Goal: Task Accomplishment & Management: Complete application form

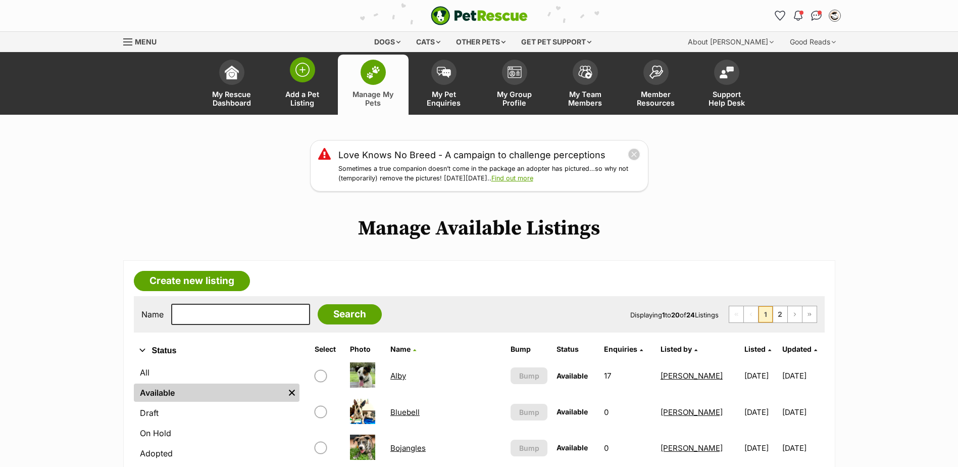
click at [299, 82] on link "Add a Pet Listing" at bounding box center [302, 85] width 71 height 60
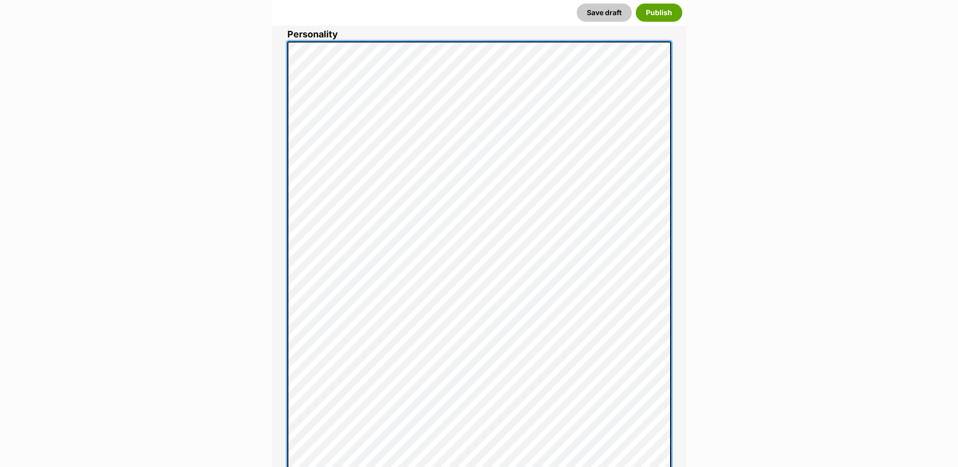
scroll to position [627, 0]
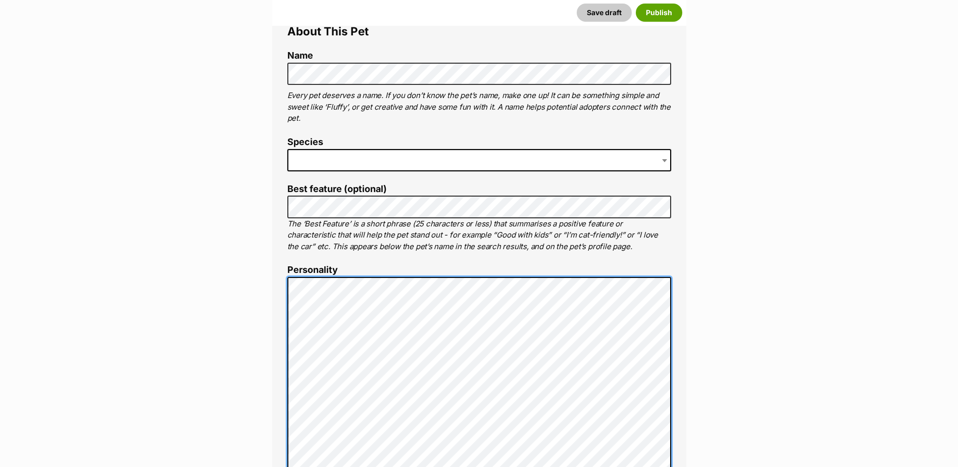
scroll to position [324, 0]
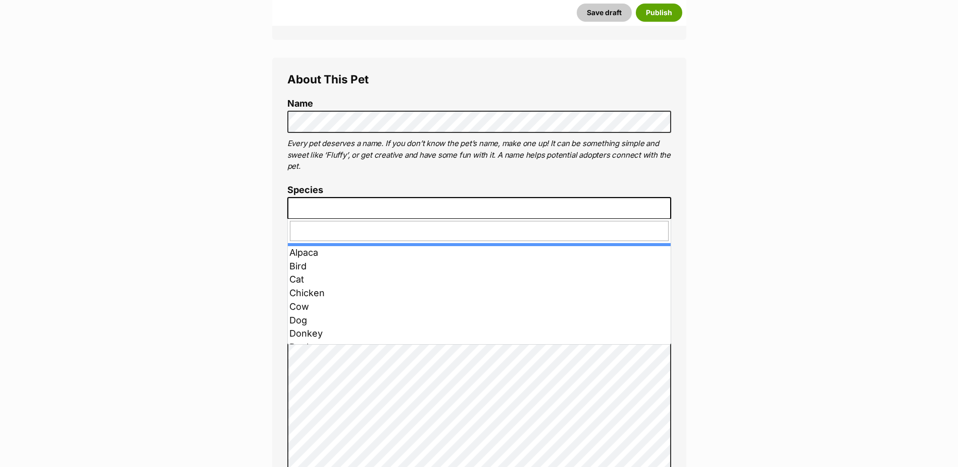
click at [350, 211] on span at bounding box center [479, 208] width 384 height 22
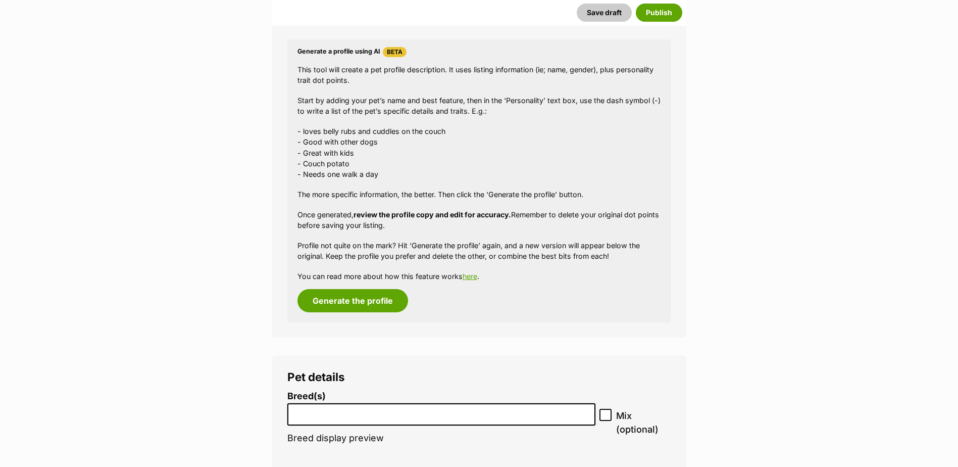
scroll to position [1233, 0]
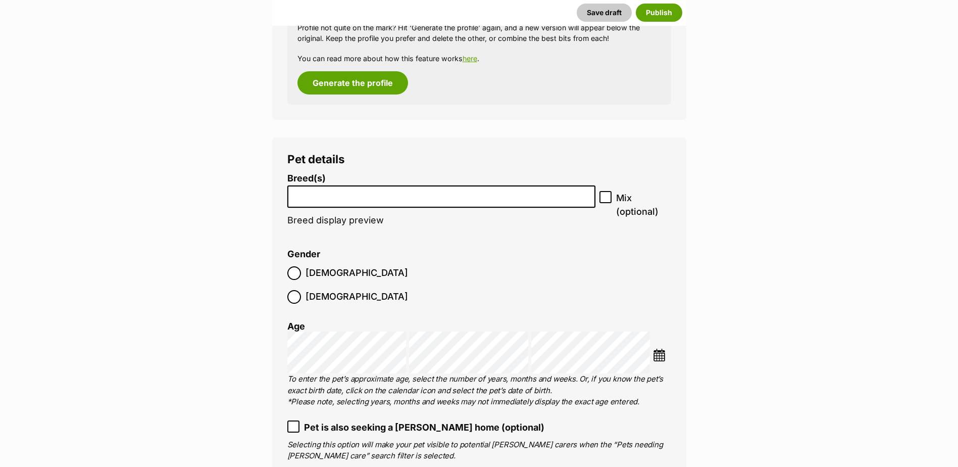
click at [348, 202] on li at bounding box center [441, 196] width 301 height 21
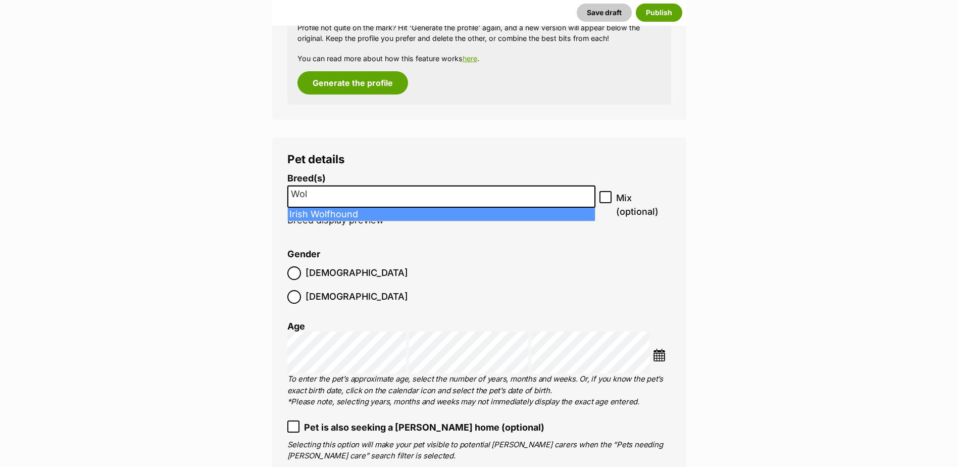
type input "Wol"
select select "114"
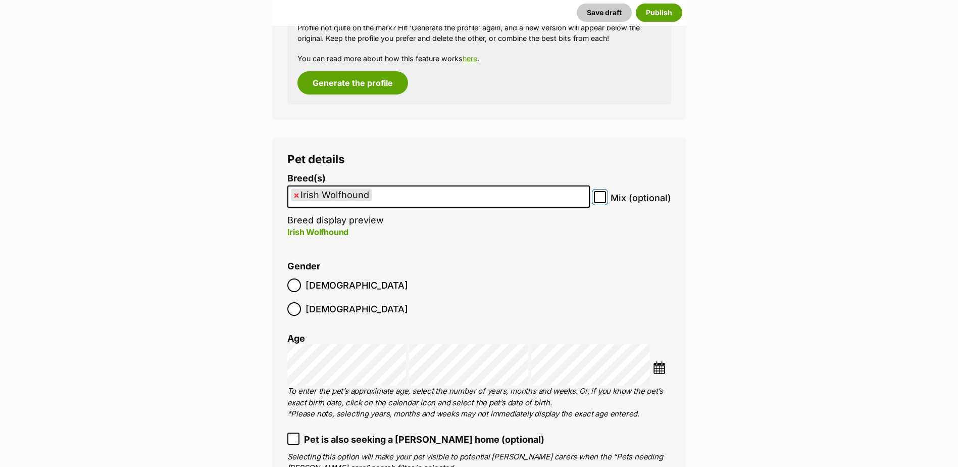
click at [604, 199] on input "Mix (optional)" at bounding box center [600, 197] width 12 height 12
checkbox input "true"
click at [658, 361] on img at bounding box center [659, 367] width 13 height 13
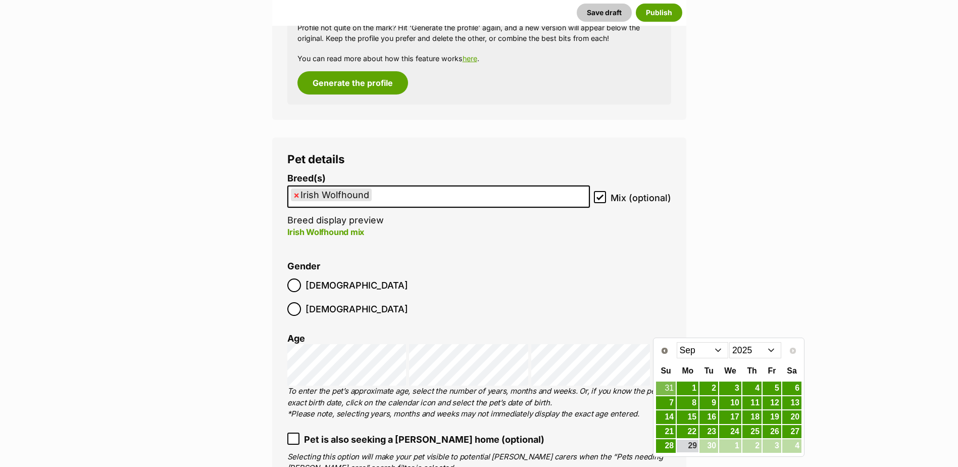
click at [743, 351] on select "2015 2016 2017 2018 2019 2020 2021 2022 2023 2024 2025" at bounding box center [755, 350] width 52 height 16
click at [708, 352] on select "Jan Feb Mar Apr May Jun Jul Aug Sep" at bounding box center [703, 350] width 52 height 16
click at [772, 404] on link "9" at bounding box center [771, 402] width 19 height 13
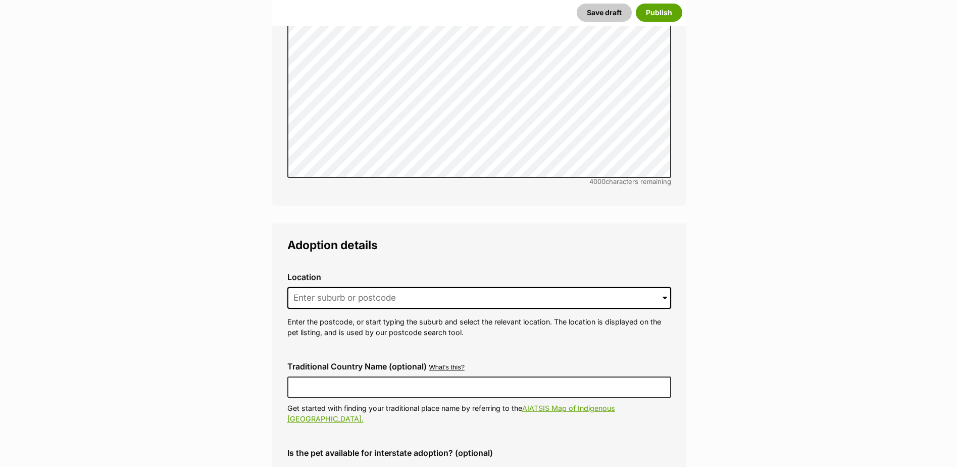
scroll to position [2394, 0]
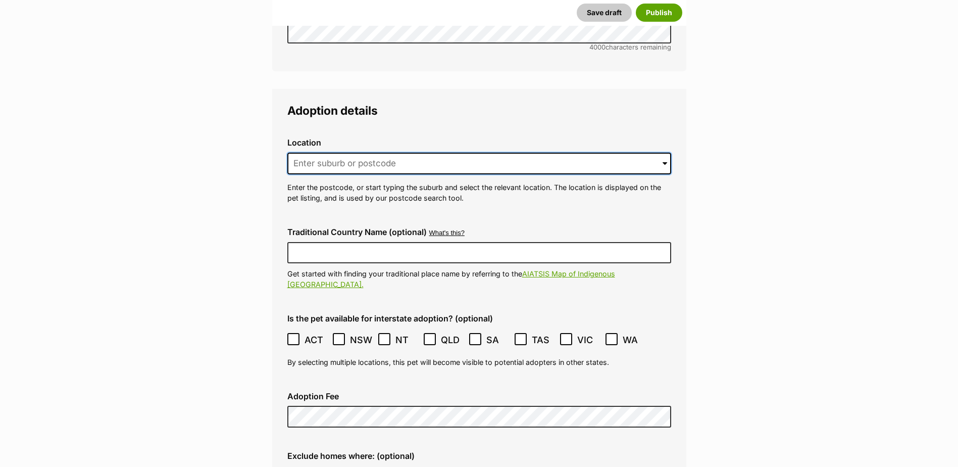
click at [388, 152] on input at bounding box center [479, 163] width 384 height 22
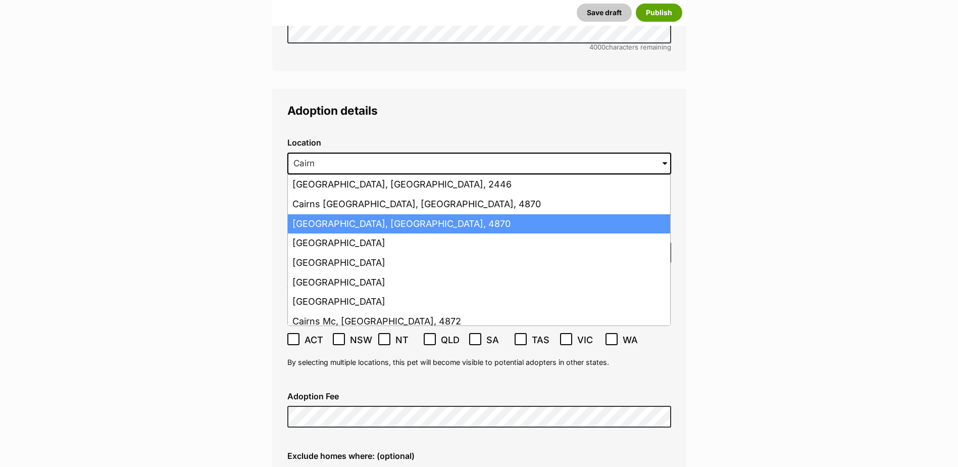
click at [400, 214] on li "Cairns, Queensland, 4870" at bounding box center [479, 224] width 382 height 20
type input "Cairns, Queensland, 4870"
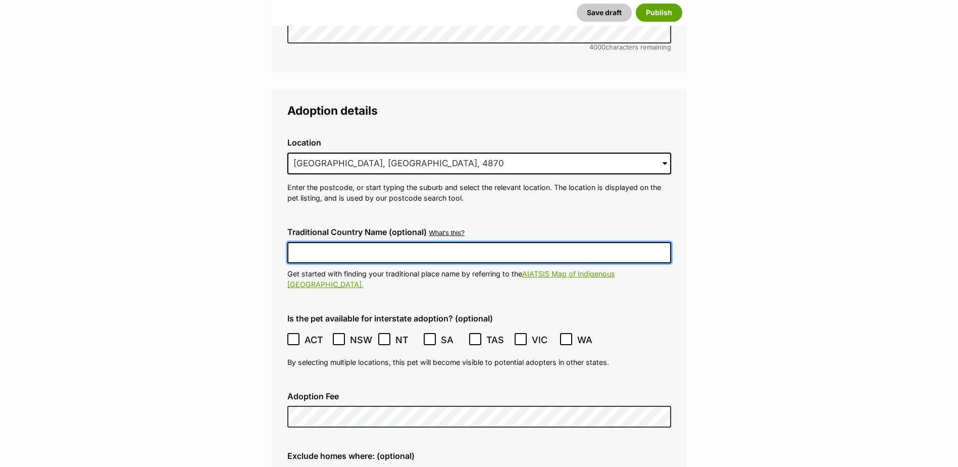
click at [396, 242] on input "Traditional Country Name (optional)" at bounding box center [479, 252] width 384 height 21
type input "Australia"
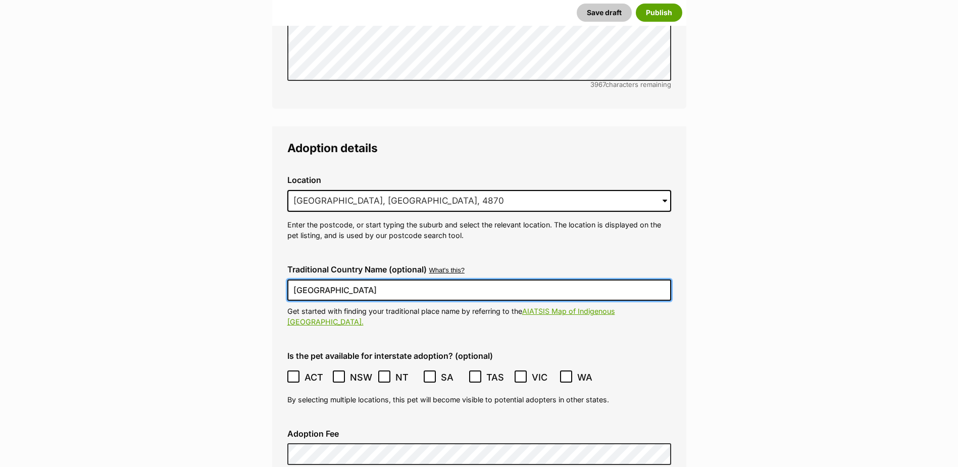
scroll to position [2556, 0]
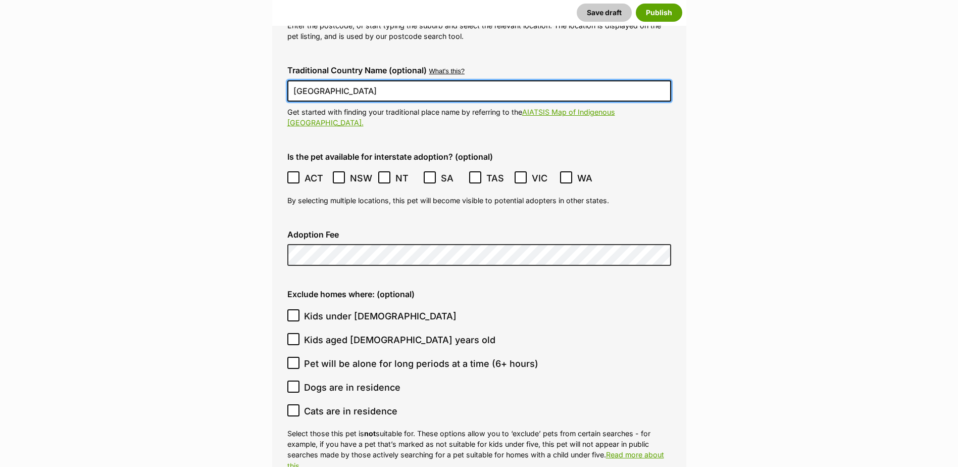
drag, startPoint x: 290, startPoint y: 143, endPoint x: 295, endPoint y: 143, distance: 5.6
click at [290, 174] on icon at bounding box center [293, 177] width 7 height 7
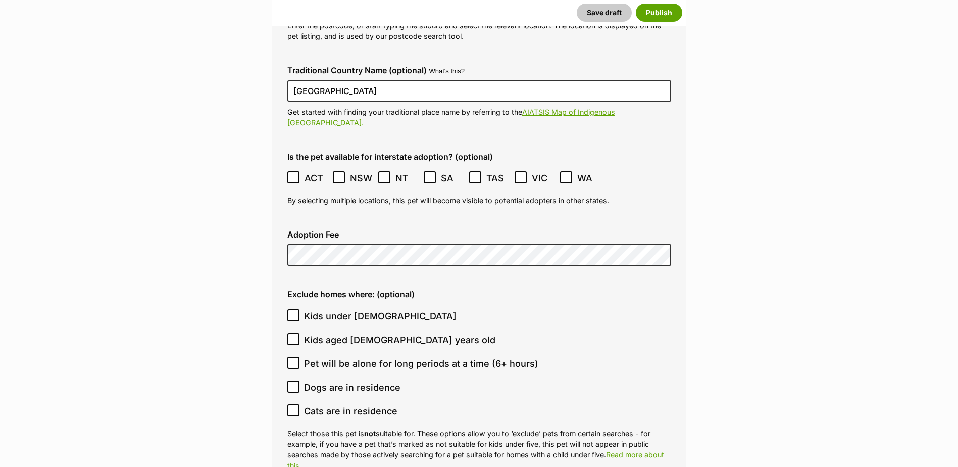
click at [423, 166] on ol "ACT NSW NT QLD SA TAS VIC WA" at bounding box center [479, 178] width 384 height 24
click at [429, 174] on icon at bounding box center [429, 177] width 7 height 7
click at [478, 174] on icon at bounding box center [475, 177] width 7 height 7
drag, startPoint x: 521, startPoint y: 140, endPoint x: 541, endPoint y: 145, distance: 20.7
click at [521, 174] on icon at bounding box center [520, 177] width 7 height 7
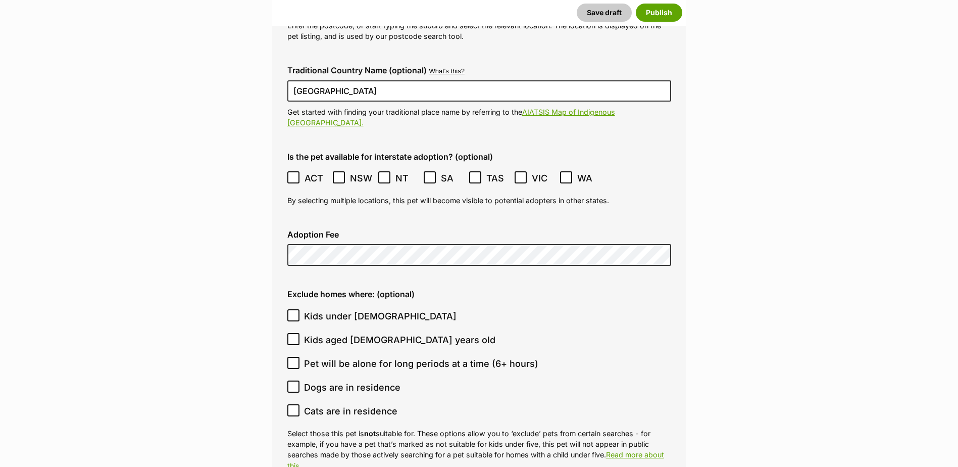
drag, startPoint x: 562, startPoint y: 139, endPoint x: 541, endPoint y: 197, distance: 61.3
click at [562, 174] on icon at bounding box center [565, 177] width 7 height 7
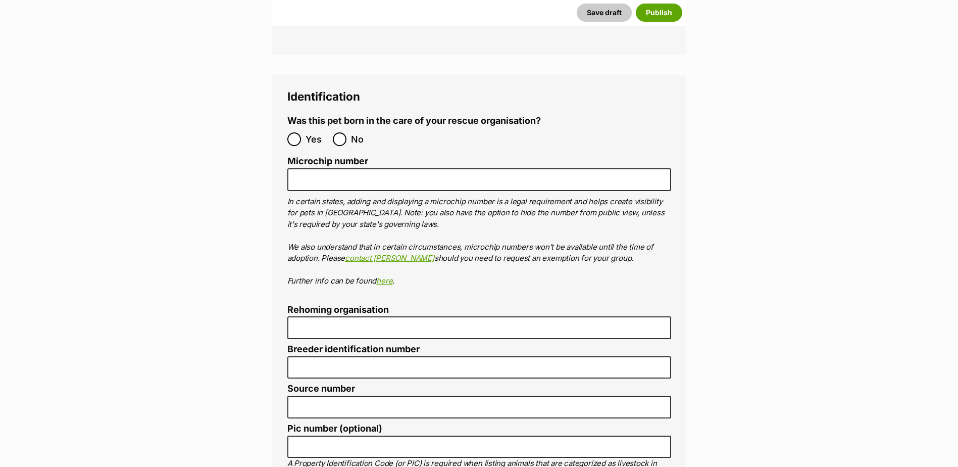
scroll to position [3465, 0]
click at [340, 133] on input "No" at bounding box center [340, 140] width 14 height 14
radio input "true"
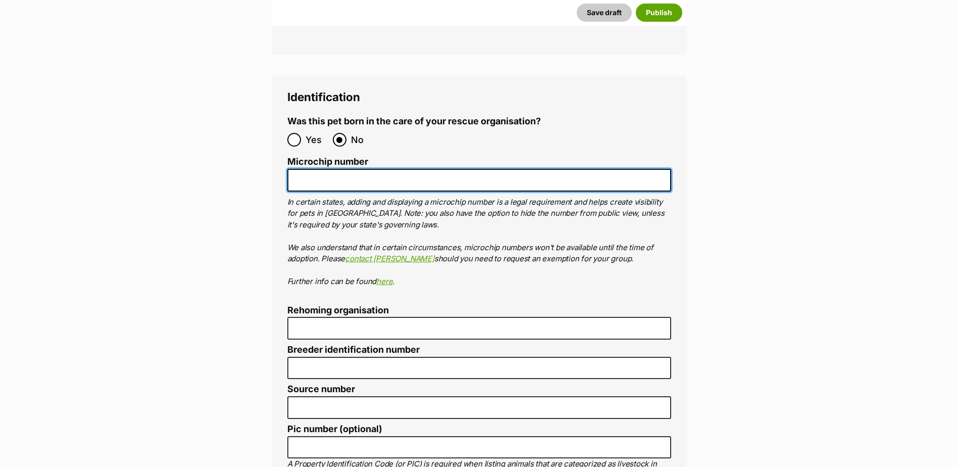
paste input "978142001155089"
type input "978142001155089"
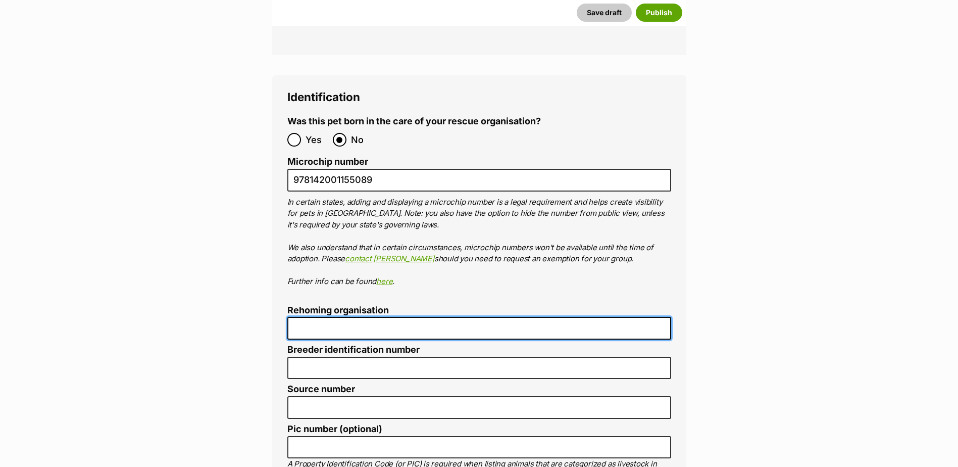
click at [340, 317] on input "Rehoming organisation" at bounding box center [479, 328] width 384 height 23
type input "Cairns Animal Rescue"
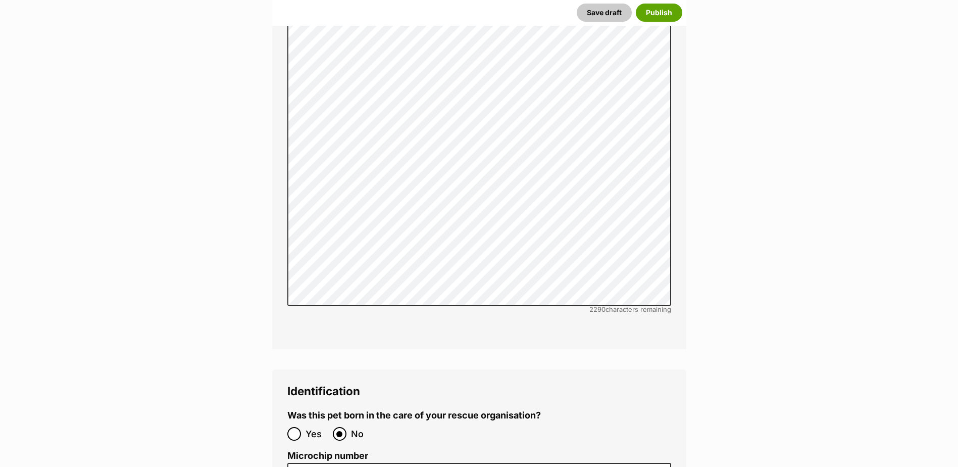
scroll to position [3423, 0]
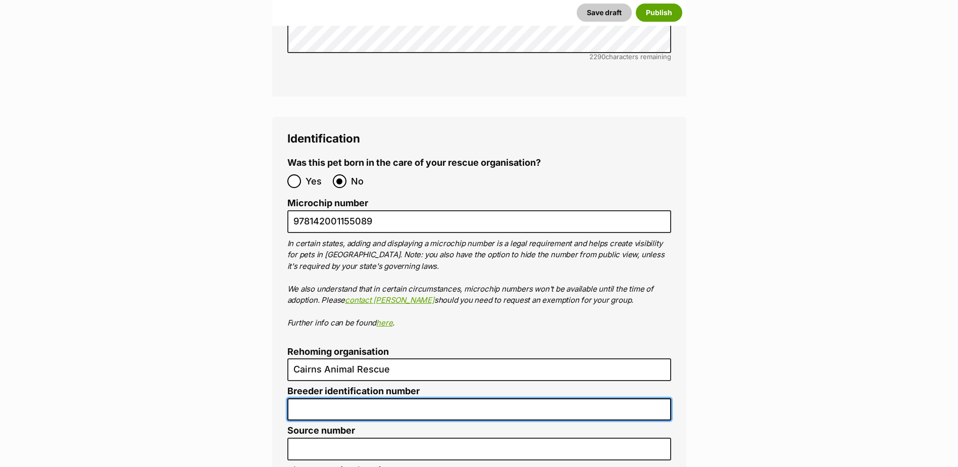
click at [328, 398] on input "Breeder identification number" at bounding box center [479, 409] width 384 height 23
type input "BIN005204403508"
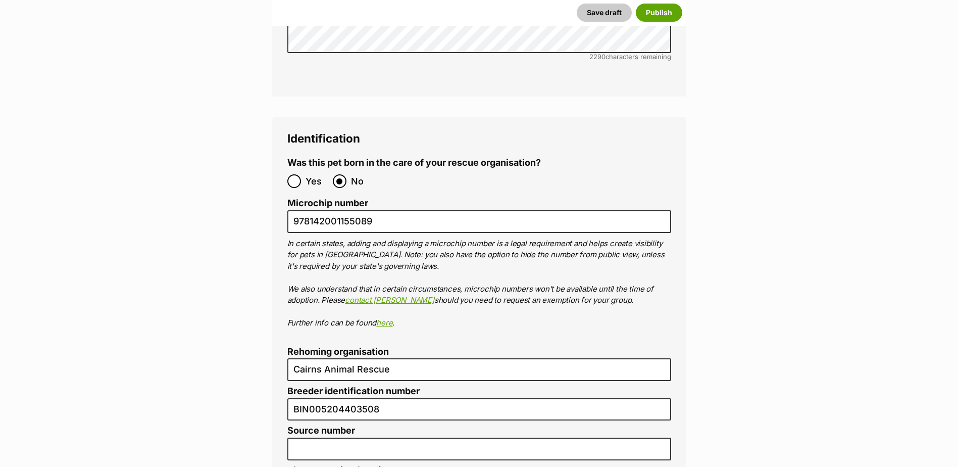
type input "RE116878"
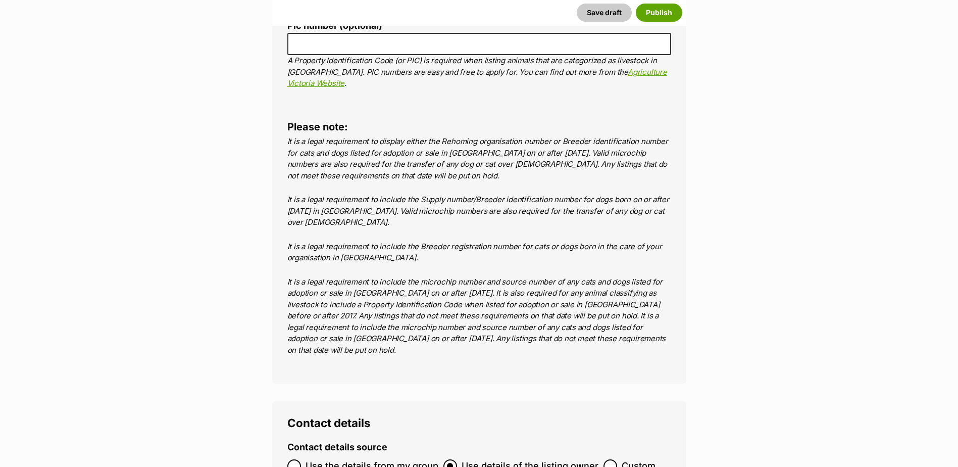
scroll to position [4070, 0]
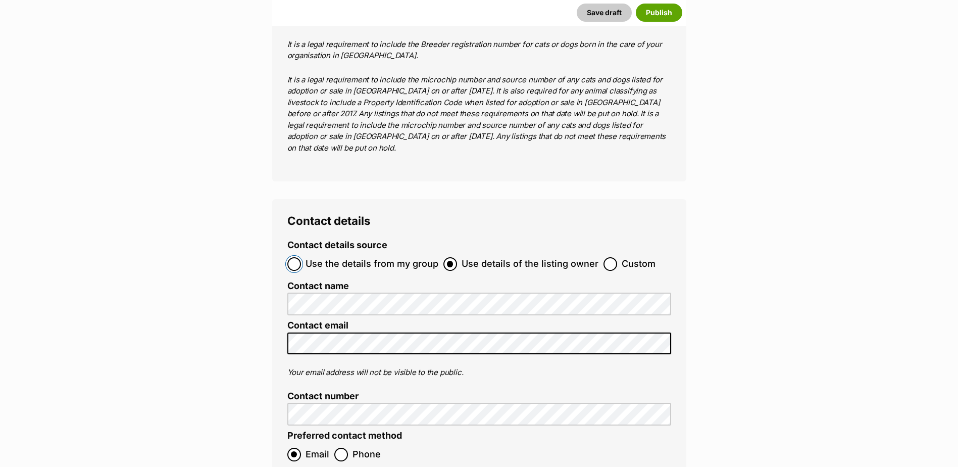
click at [299, 257] on input "Use the details from my group" at bounding box center [294, 264] width 14 height 14
radio input "true"
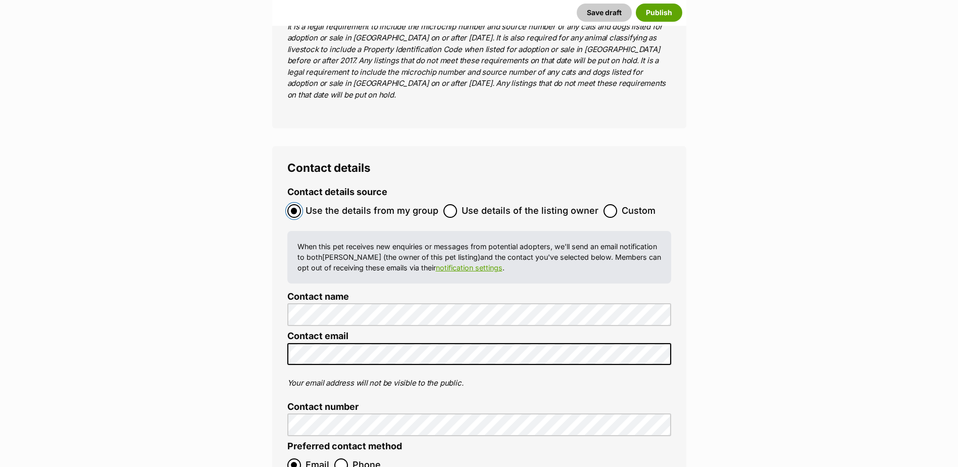
scroll to position [4322, 0]
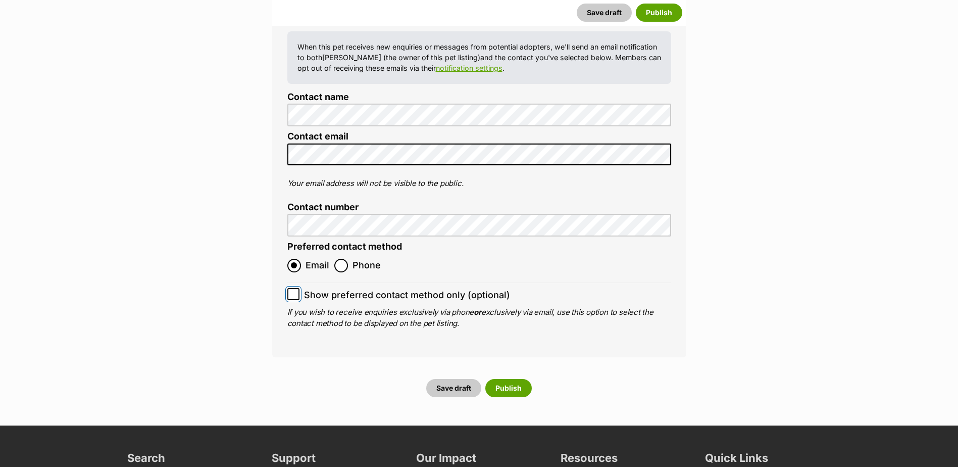
click at [288, 288] on input "Show preferred contact method only (optional)" at bounding box center [293, 294] width 12 height 12
checkbox input "true"
click at [497, 379] on button "Publish" at bounding box center [508, 388] width 46 height 18
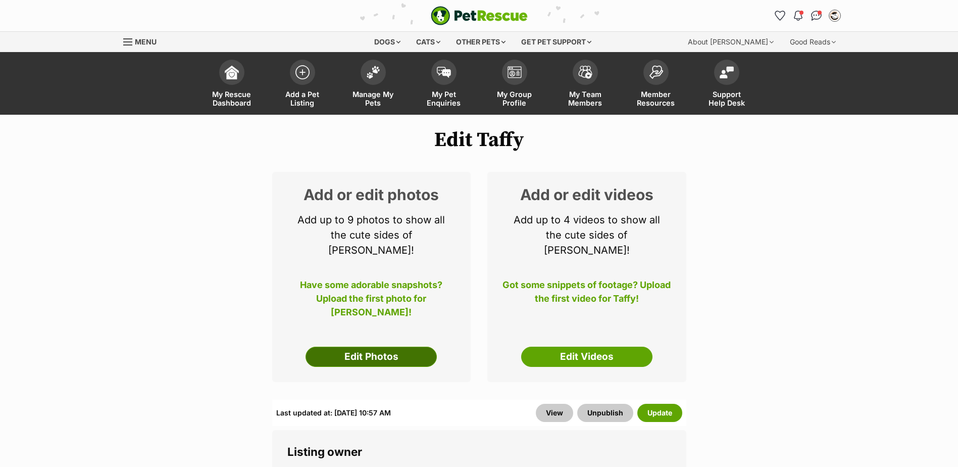
click at [392, 346] on link "Edit Photos" at bounding box center [370, 356] width 131 height 20
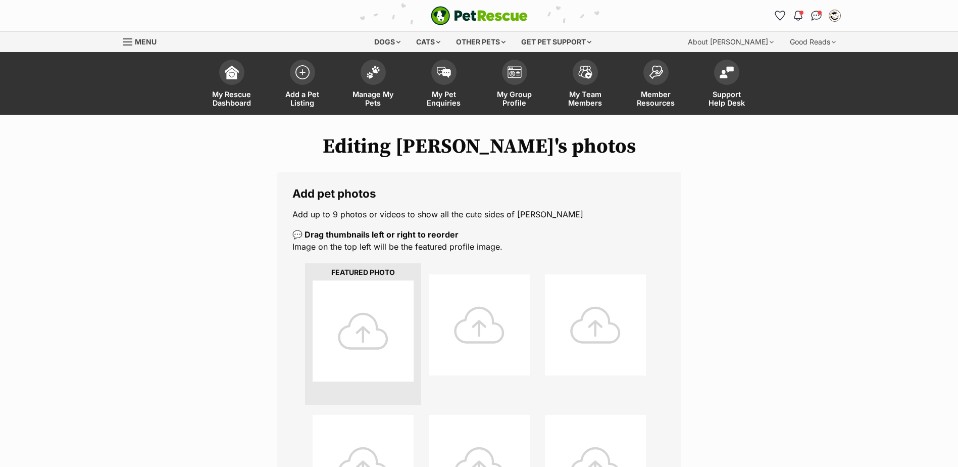
click at [360, 319] on div at bounding box center [363, 330] width 101 height 101
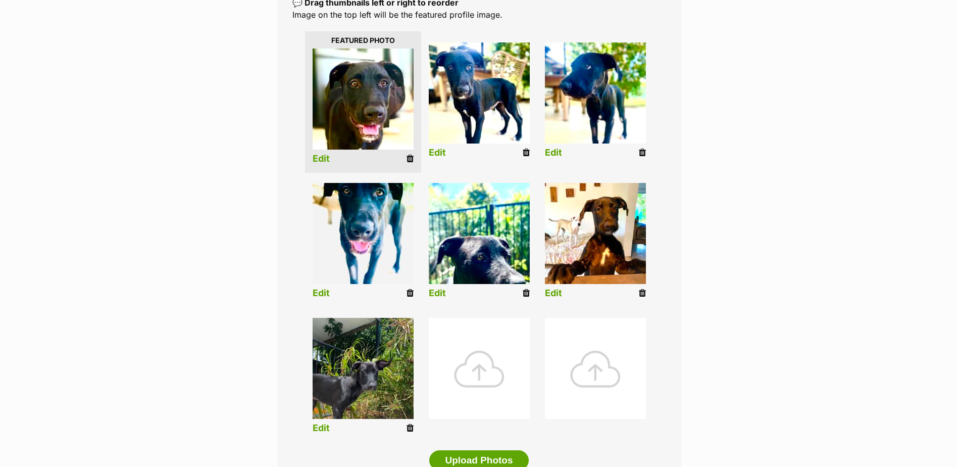
scroll to position [404, 0]
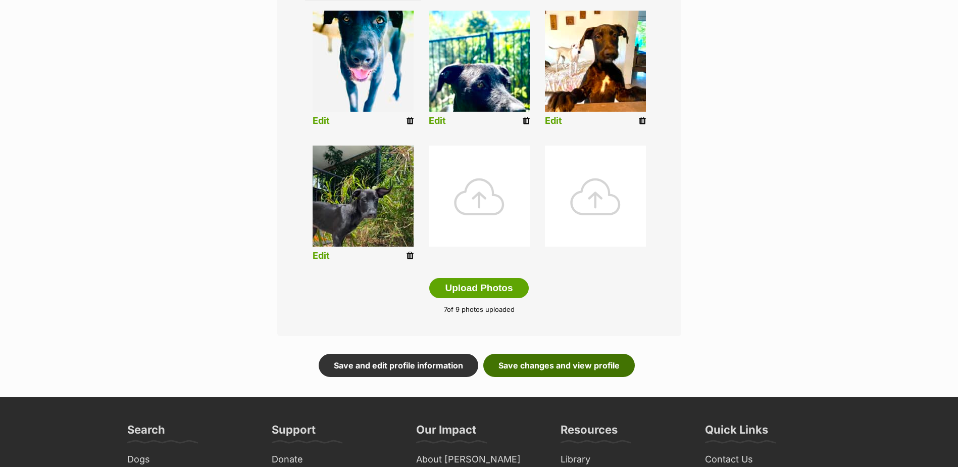
click at [585, 366] on link "Save changes and view profile" at bounding box center [558, 364] width 151 height 23
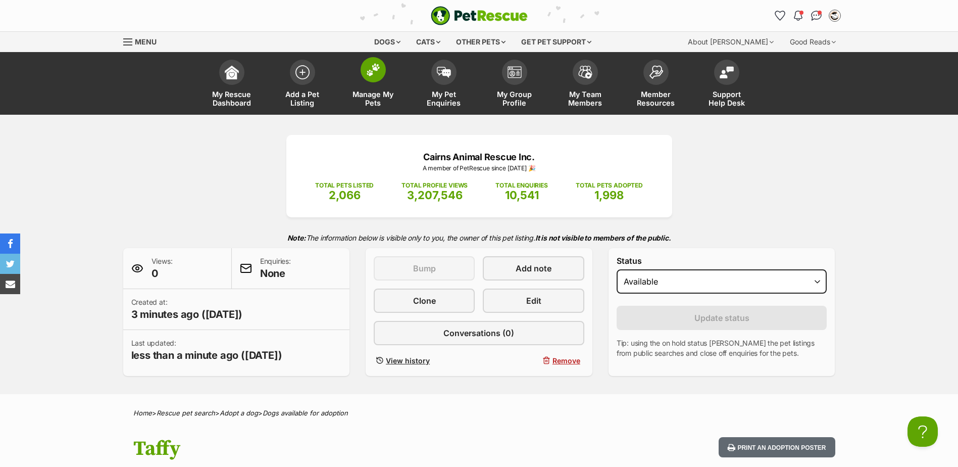
click at [369, 79] on span at bounding box center [373, 69] width 25 height 25
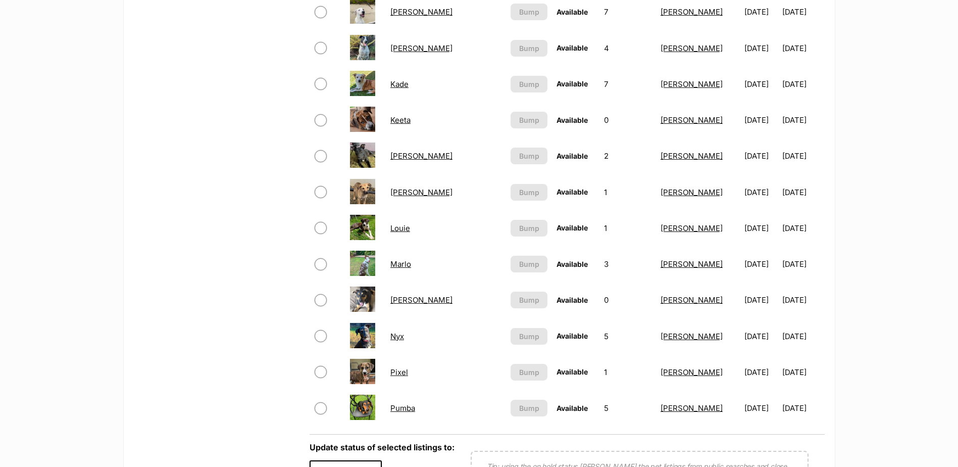
scroll to position [656, 0]
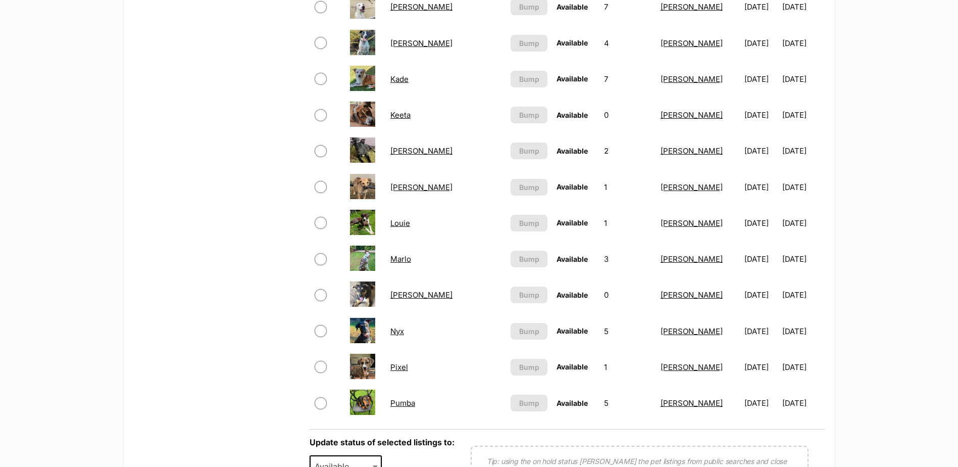
click at [415, 404] on link "Pumba" at bounding box center [402, 403] width 25 height 10
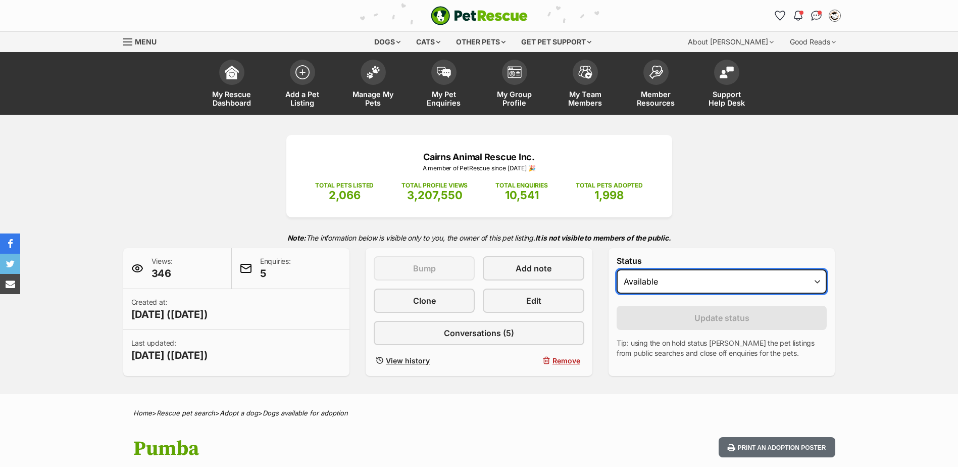
click at [658, 284] on select "Draft - not available as listing has enquires Available On hold Adopted" at bounding box center [722, 281] width 211 height 24
select select "on_hold"
click at [617, 269] on select "Draft - not available as listing has enquires Available On hold Adopted" at bounding box center [722, 281] width 211 height 24
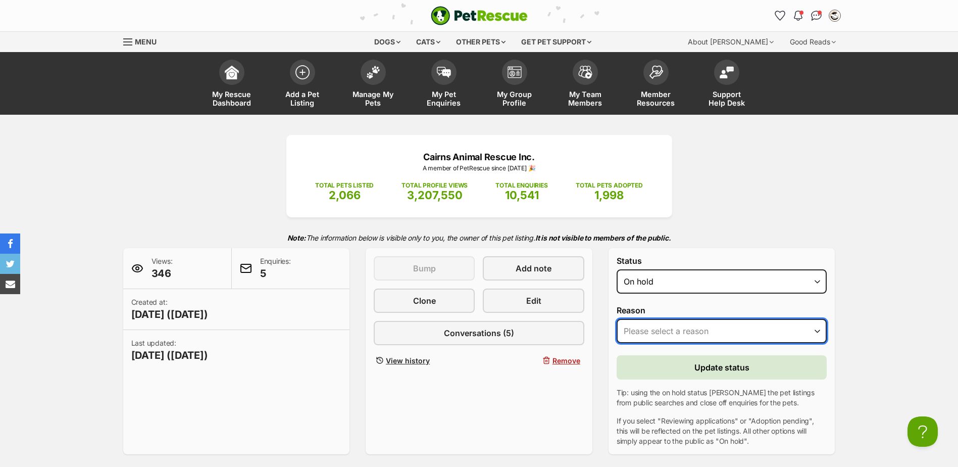
click at [678, 330] on select "Please select a reason Medical reasons Reviewing applications Adoption pending …" at bounding box center [722, 331] width 211 height 24
select select "reviewing_applications"
click at [617, 319] on select "Please select a reason Medical reasons Reviewing applications Adoption pending …" at bounding box center [722, 331] width 211 height 24
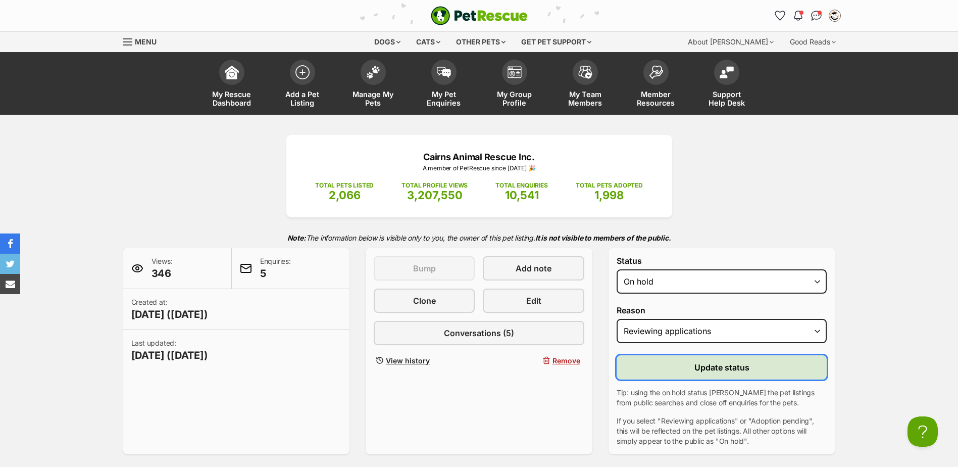
click at [693, 372] on button "Update status" at bounding box center [722, 367] width 211 height 24
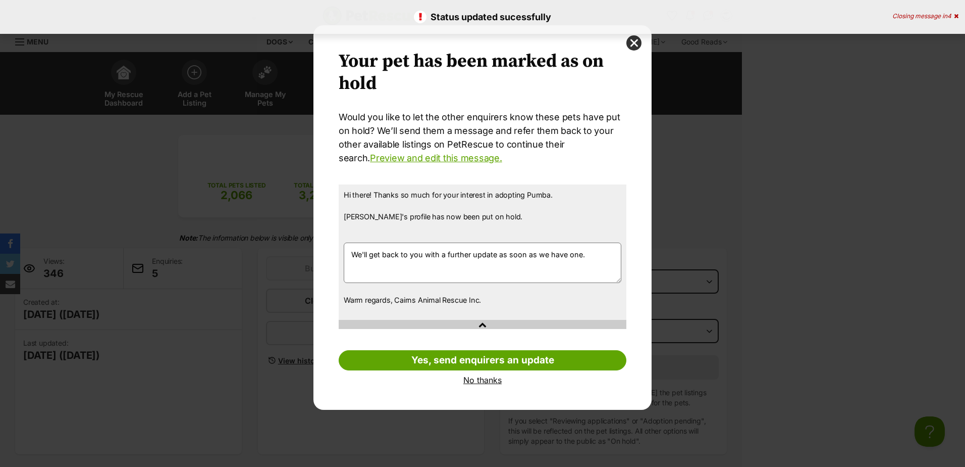
click at [485, 383] on link "No thanks" at bounding box center [483, 379] width 288 height 9
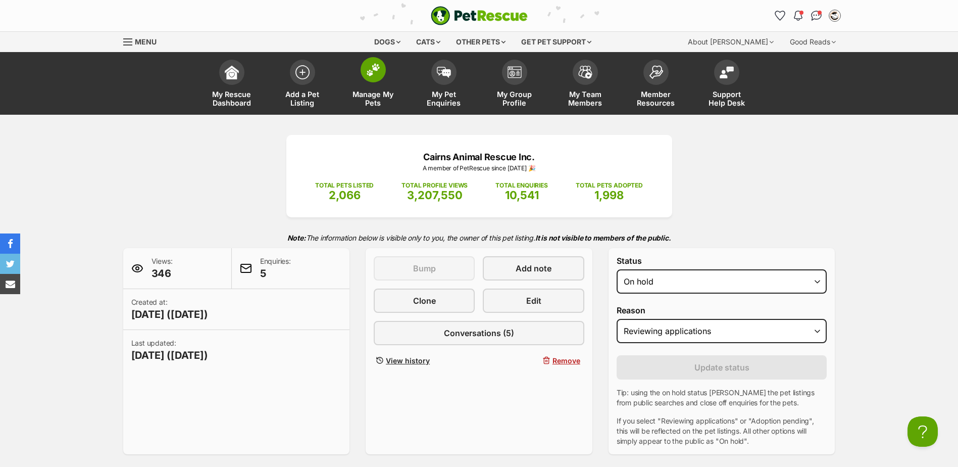
click at [379, 78] on span at bounding box center [373, 69] width 25 height 25
click at [300, 70] on img at bounding box center [302, 70] width 14 height 14
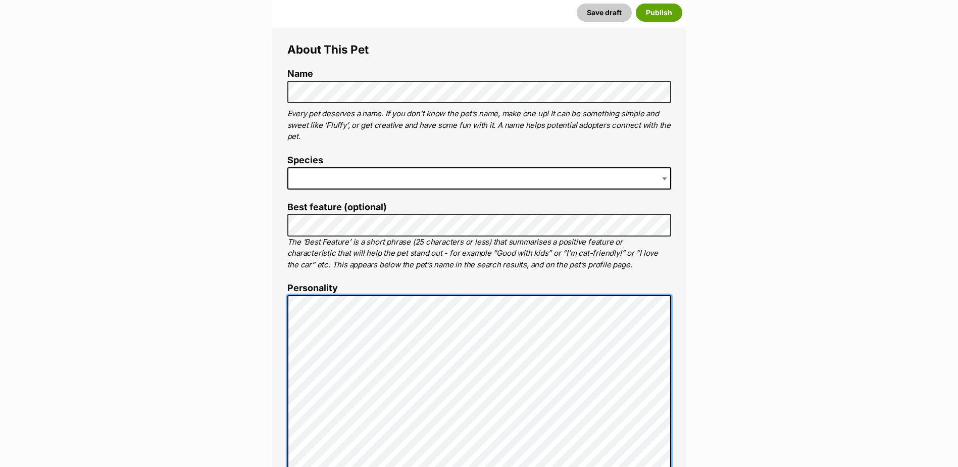
scroll to position [471, 0]
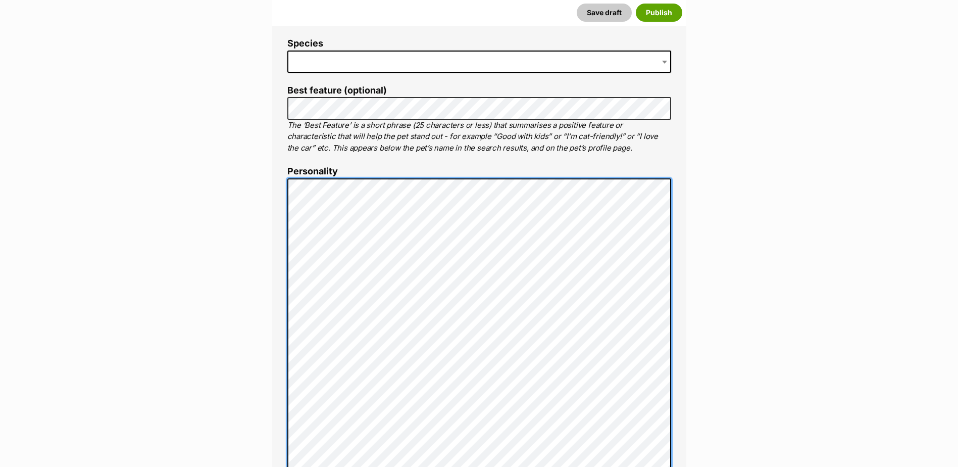
click at [286, 184] on div "About This Pet Name Henlo there, it looks like you might be using the pet name …" at bounding box center [479, 370] width 414 height 919
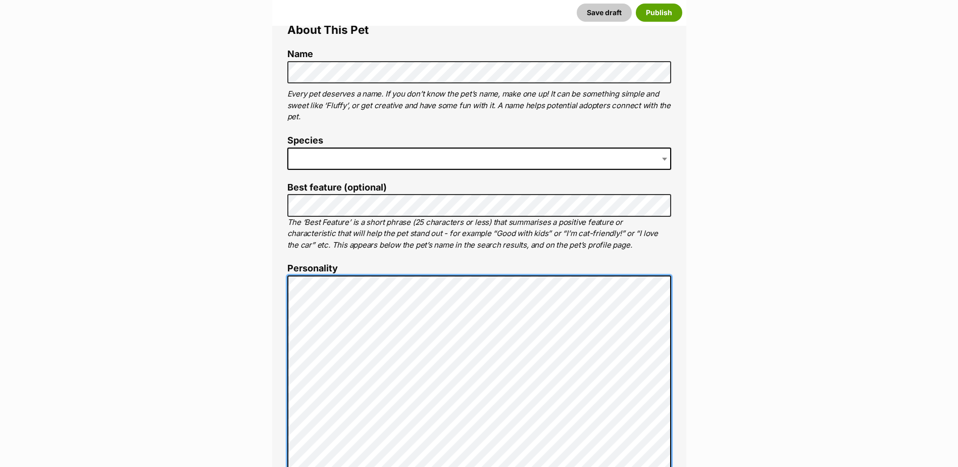
scroll to position [370, 0]
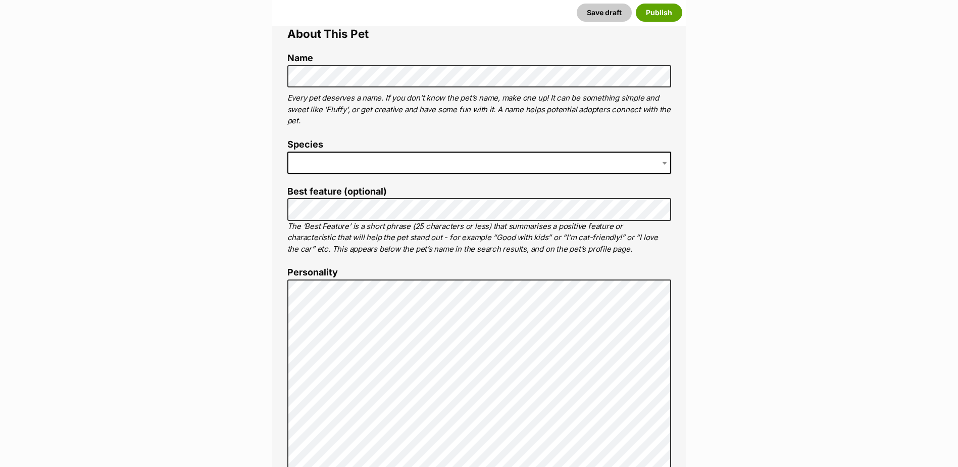
click at [452, 161] on span at bounding box center [479, 162] width 384 height 22
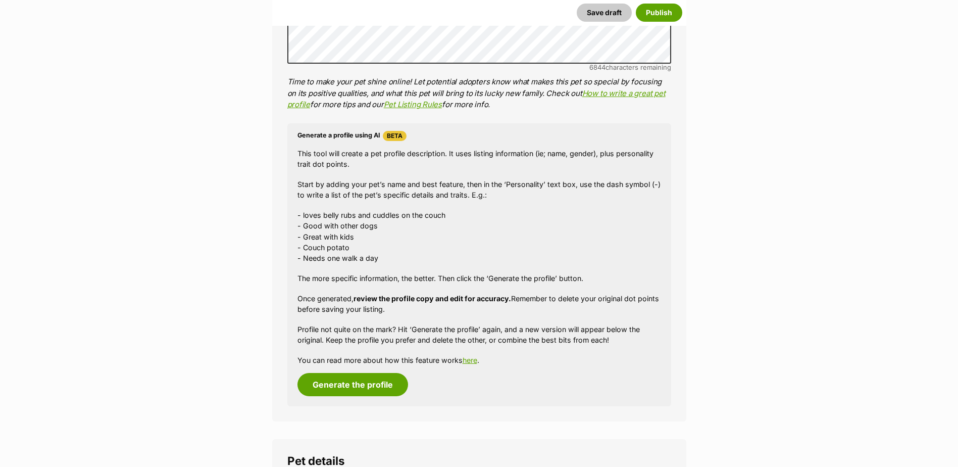
scroll to position [1077, 0]
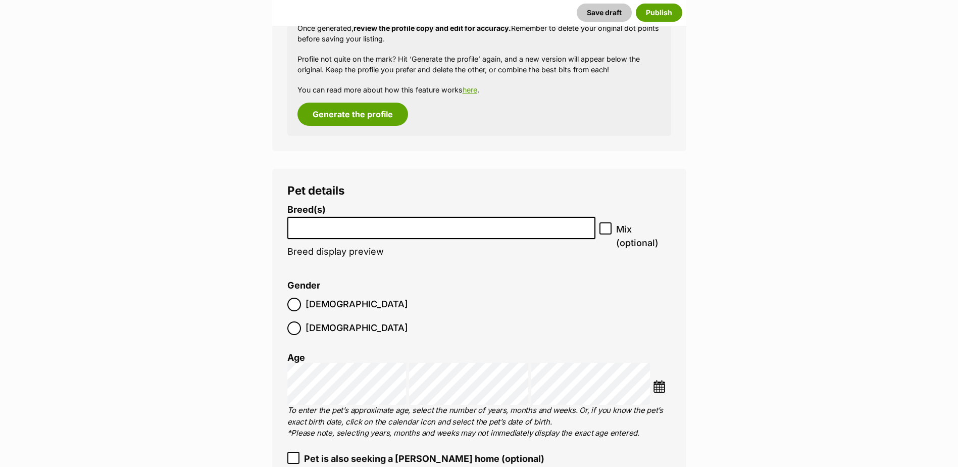
click at [350, 227] on input "search" at bounding box center [441, 225] width 301 height 11
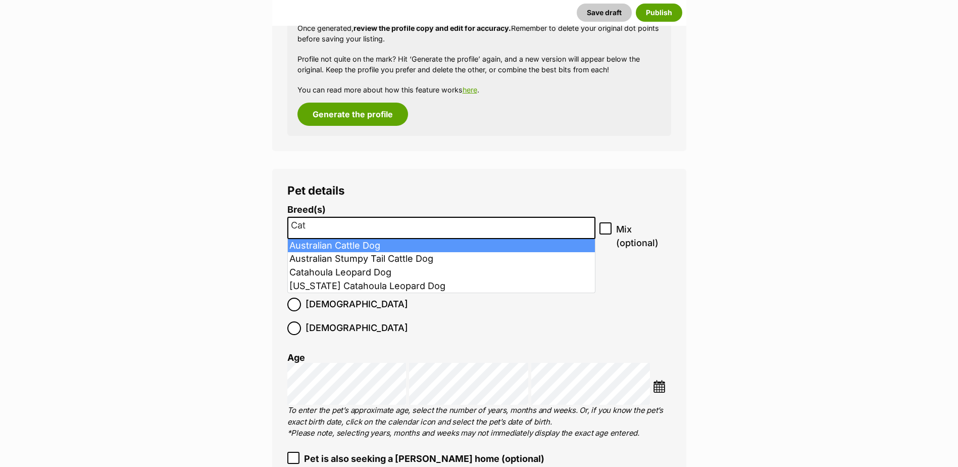
type input "Cat"
select select "15"
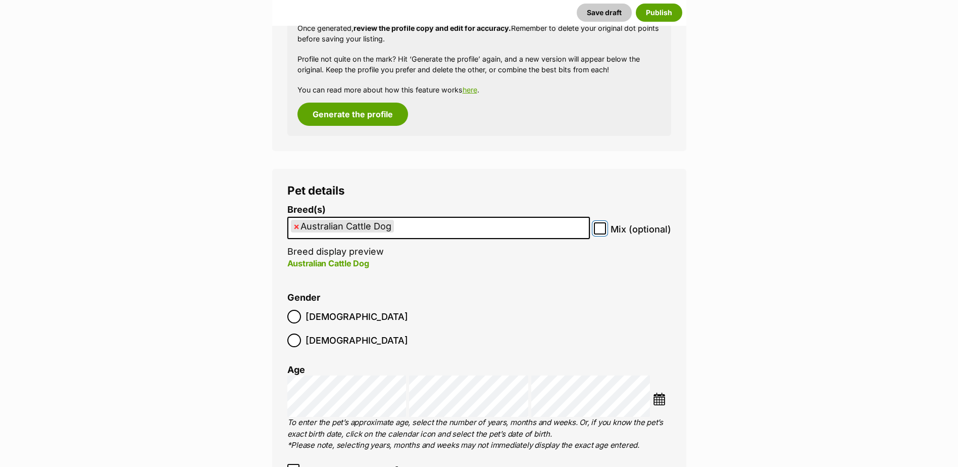
click at [605, 232] on input "Mix (optional)" at bounding box center [600, 228] width 12 height 12
checkbox input "true"
click at [663, 392] on img at bounding box center [659, 398] width 13 height 13
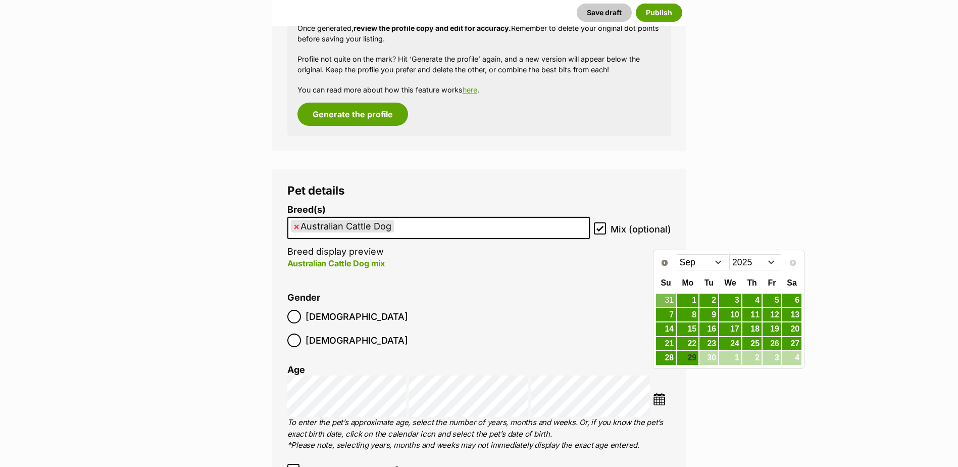
drag, startPoint x: 693, startPoint y: 259, endPoint x: 694, endPoint y: 265, distance: 5.8
click at [693, 259] on select "Jan Feb Mar Apr May Jun Jul Aug Sep" at bounding box center [703, 262] width 52 height 16
click at [777, 331] on link "18" at bounding box center [771, 329] width 19 height 13
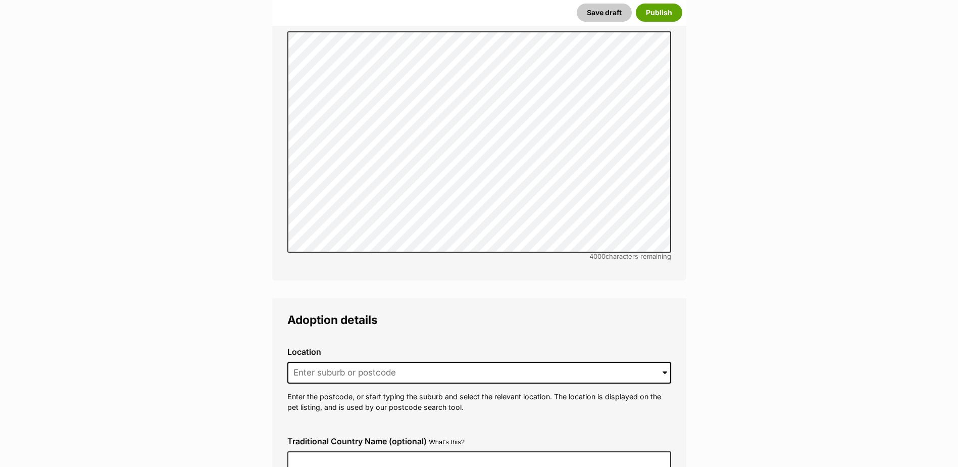
scroll to position [2187, 0]
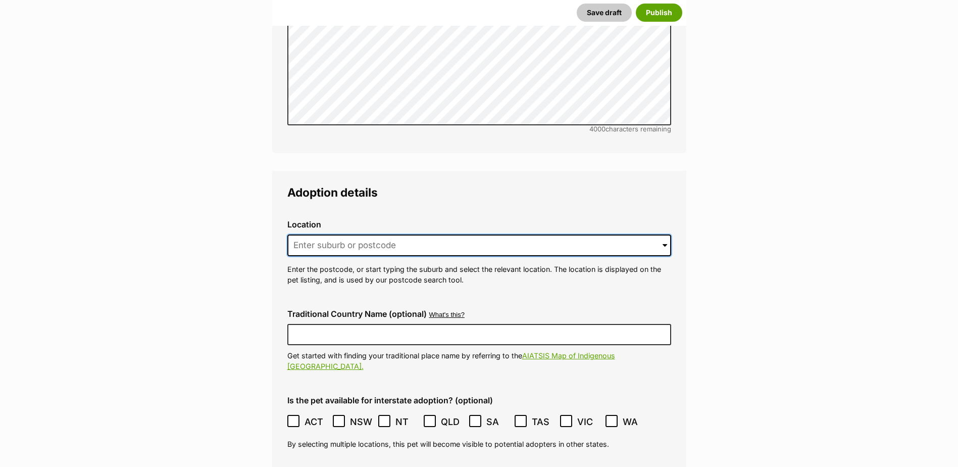
click at [336, 234] on input at bounding box center [479, 245] width 384 height 22
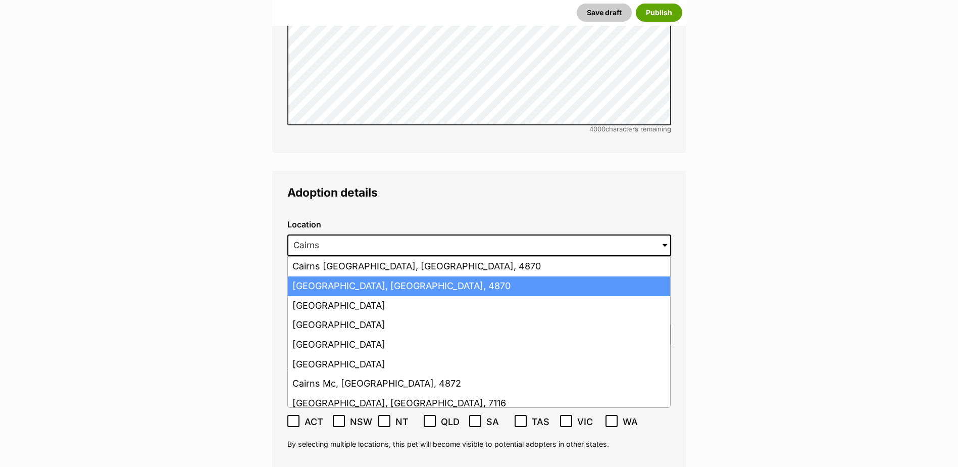
click at [343, 276] on li "Cairns, Queensland, 4870" at bounding box center [479, 286] width 382 height 20
type input "Cairns, Queensland, 4870"
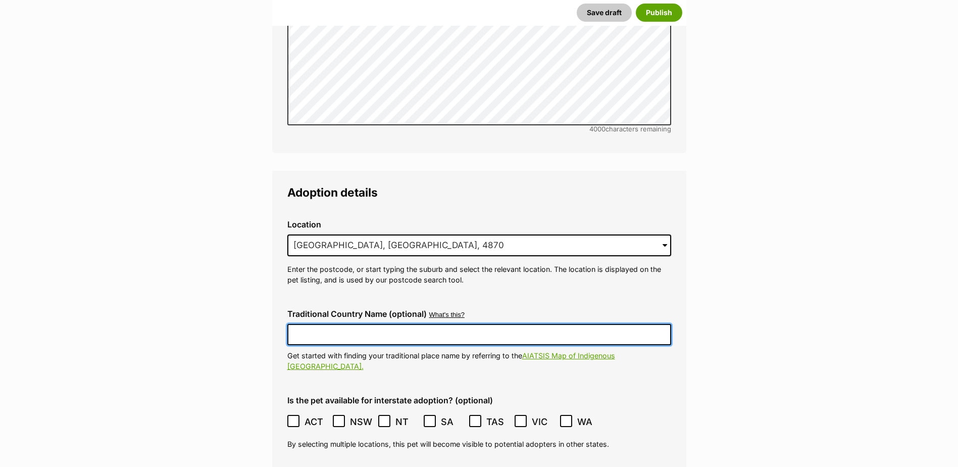
click at [351, 324] on input "Traditional Country Name (optional)" at bounding box center [479, 334] width 384 height 21
type input "Australia"
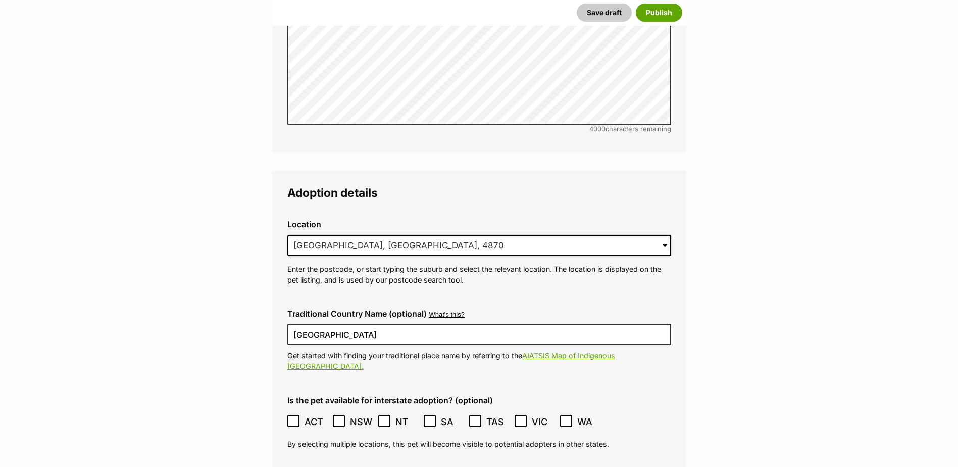
type input "BIN005204403508"
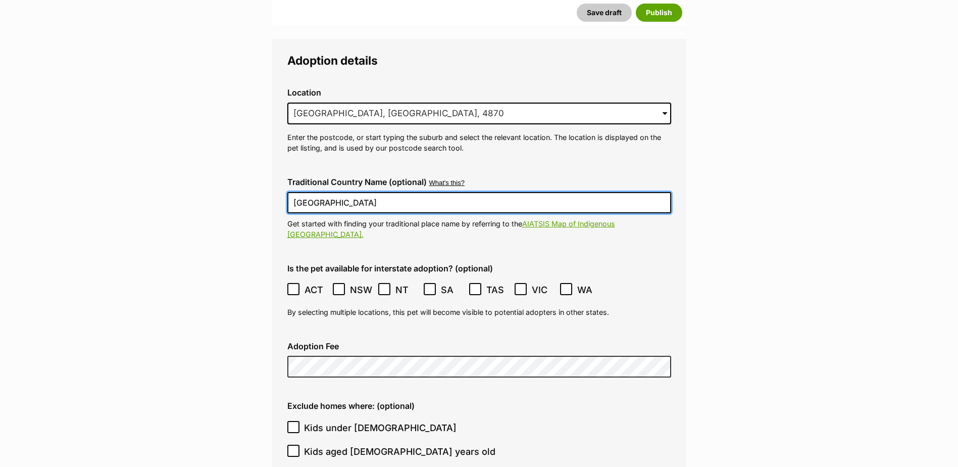
scroll to position [2330, 0]
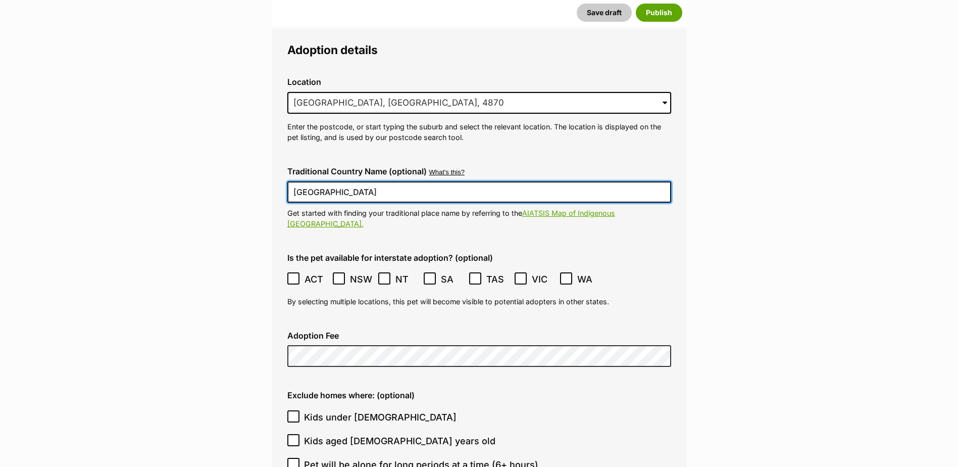
click at [292, 275] on icon at bounding box center [293, 278] width 7 height 7
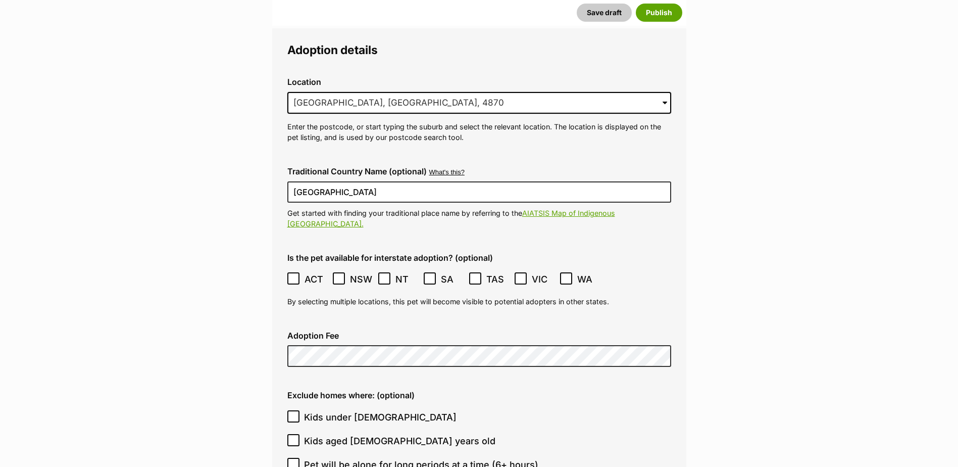
click at [348, 272] on label "NSW" at bounding box center [353, 279] width 40 height 14
click at [382, 275] on icon at bounding box center [384, 278] width 7 height 7
click at [428, 275] on icon at bounding box center [429, 278] width 7 height 7
click at [518, 275] on icon at bounding box center [520, 278] width 7 height 7
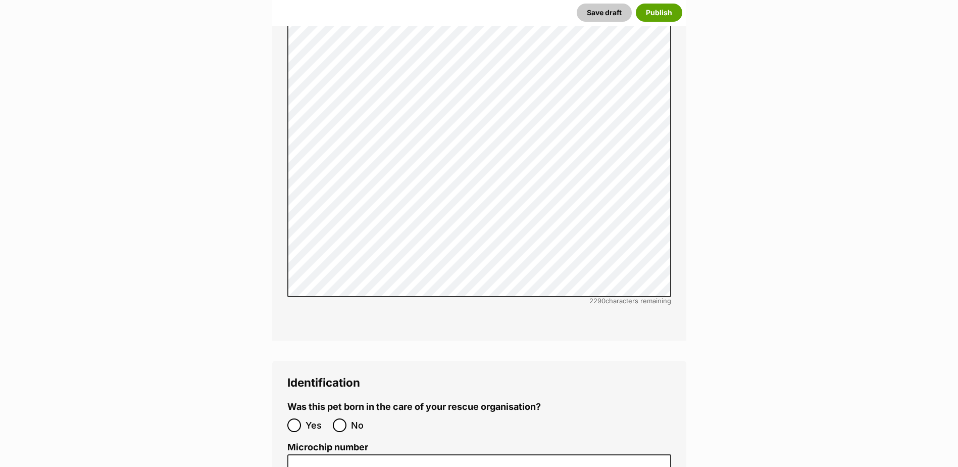
scroll to position [3188, 0]
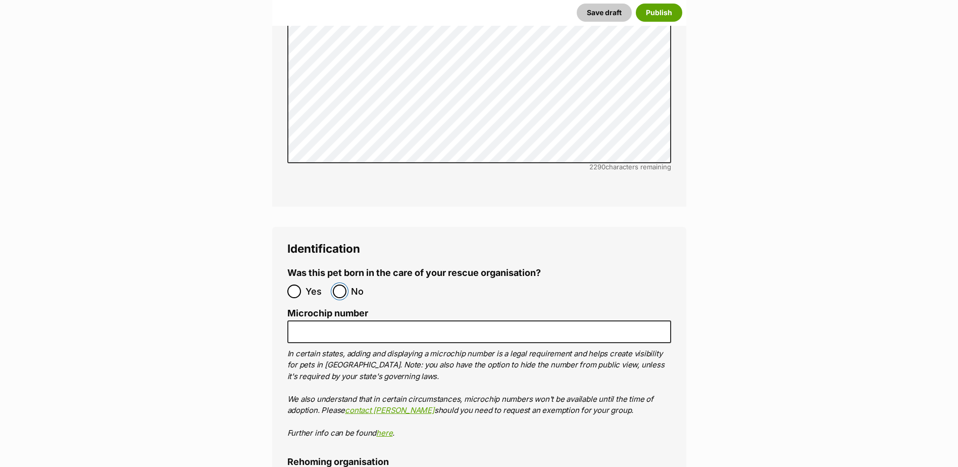
click at [343, 284] on input "No" at bounding box center [340, 291] width 14 height 14
radio input "true"
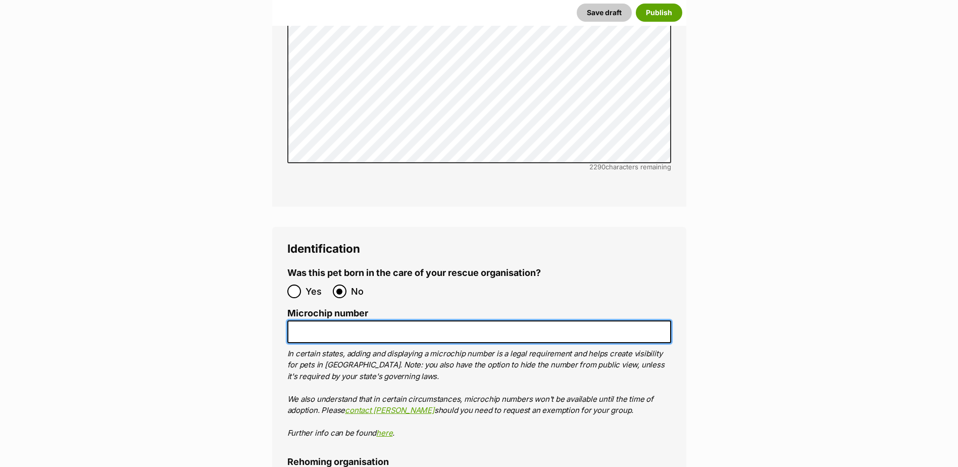
paste input "978142000359284"
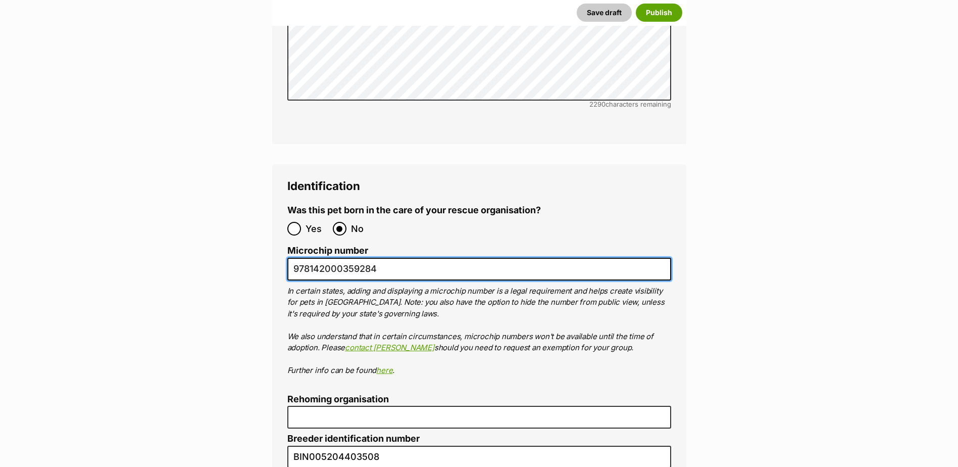
scroll to position [3390, 0]
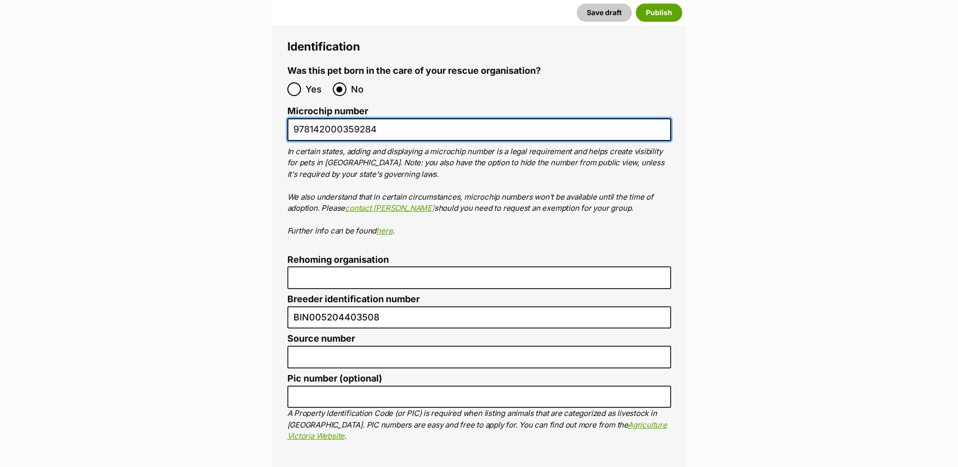
type input "978142000359284"
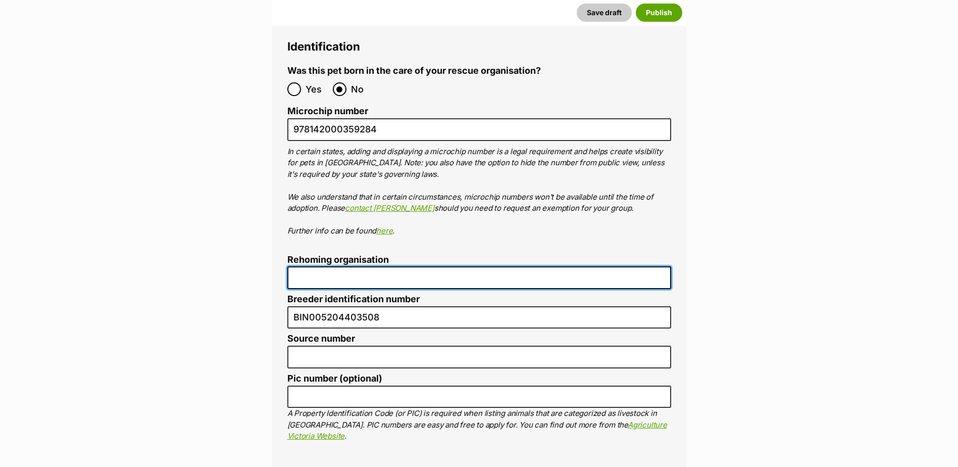
click at [328, 266] on input "Rehoming organisation" at bounding box center [479, 277] width 384 height 23
type input "Cairns Animal Rescue"
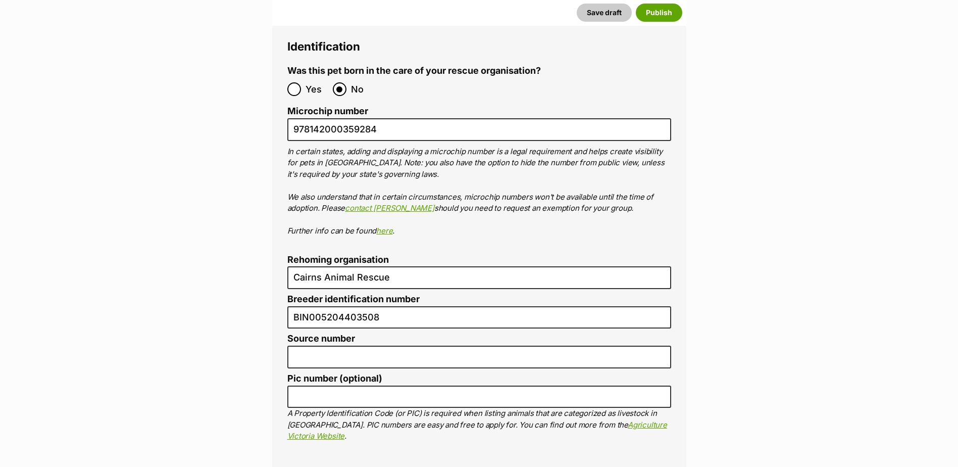
type input "RE116878"
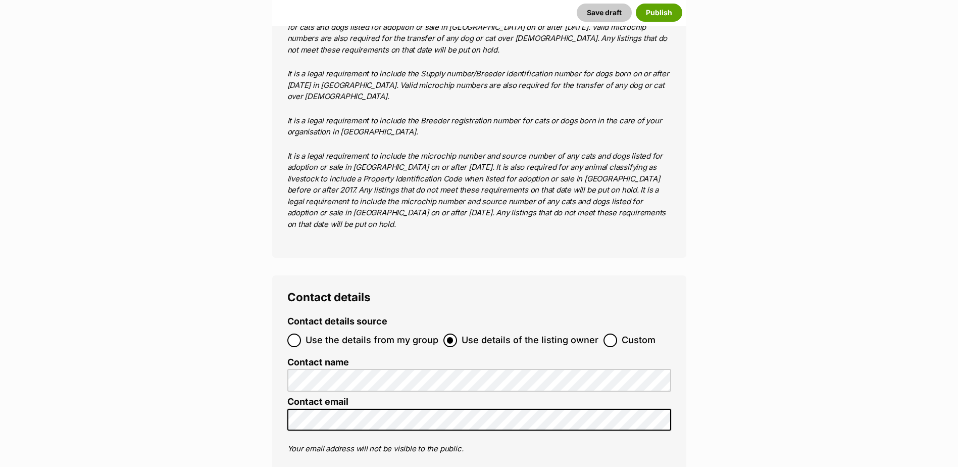
scroll to position [3995, 0]
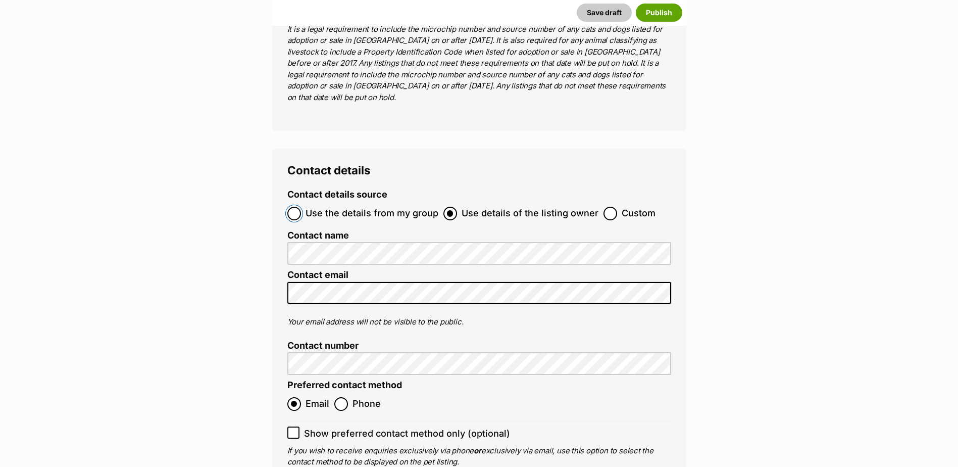
click at [290, 207] on input "Use the details from my group" at bounding box center [294, 214] width 14 height 14
radio input "true"
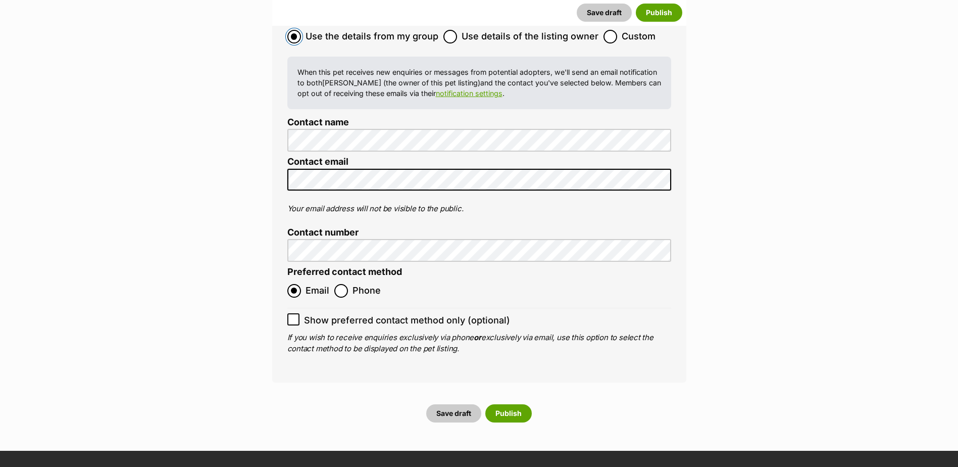
scroll to position [4197, 0]
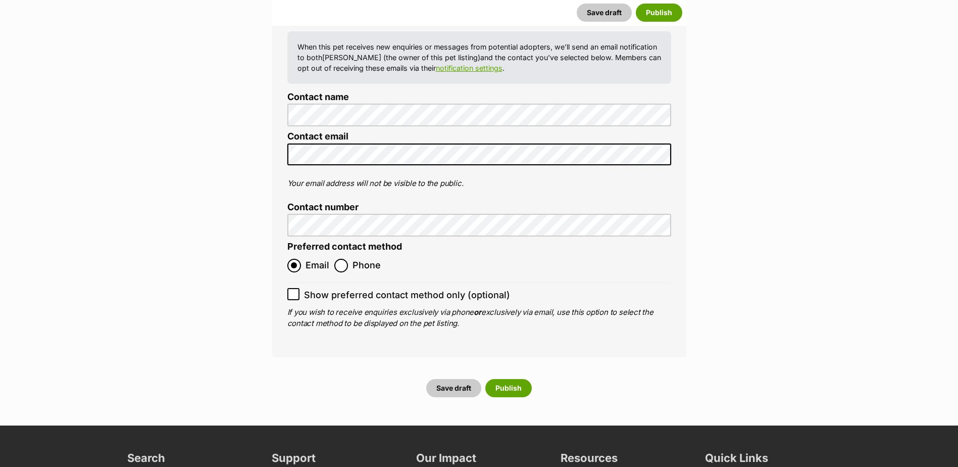
drag, startPoint x: 292, startPoint y: 236, endPoint x: 384, endPoint y: 297, distance: 110.4
click at [292, 290] on icon at bounding box center [293, 293] width 7 height 7
click at [292, 288] on input "Show preferred contact method only (optional)" at bounding box center [293, 294] width 12 height 12
checkbox input "true"
click at [499, 379] on button "Publish" at bounding box center [508, 388] width 46 height 18
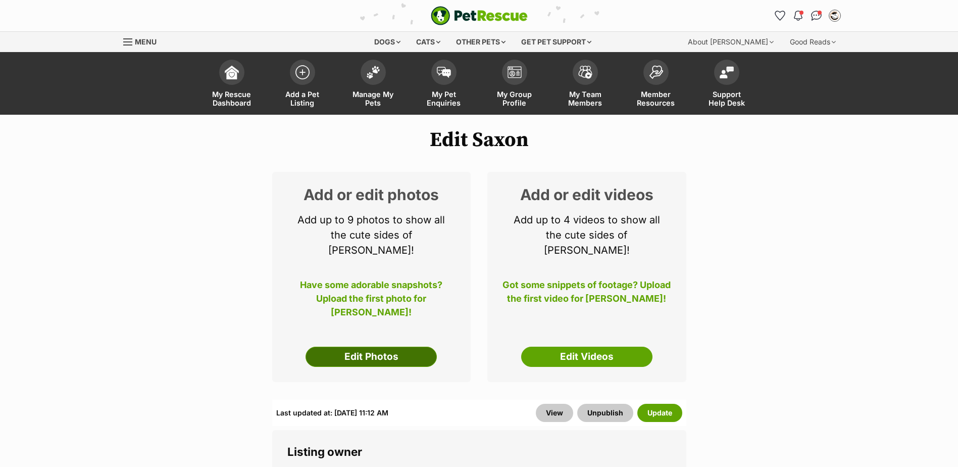
drag, startPoint x: 0, startPoint y: 0, endPoint x: 390, endPoint y: 342, distance: 518.8
click at [390, 346] on link "Edit Photos" at bounding box center [370, 356] width 131 height 20
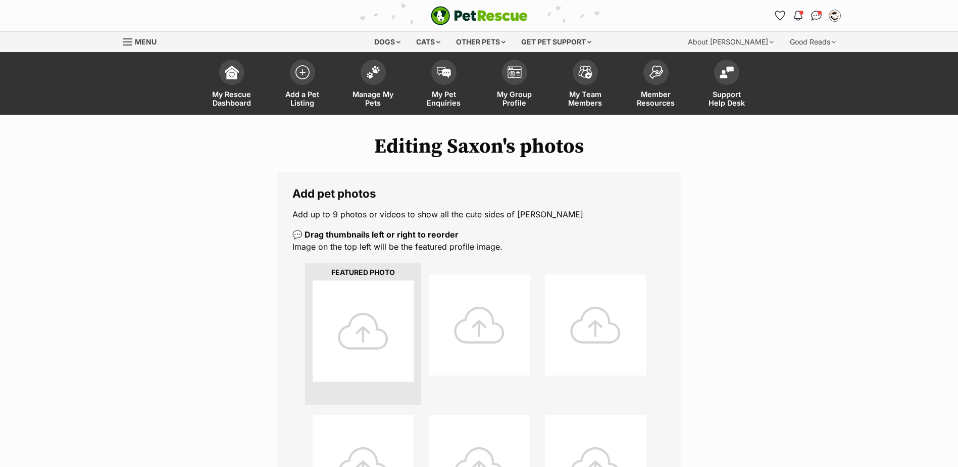
click at [368, 332] on div at bounding box center [363, 330] width 101 height 101
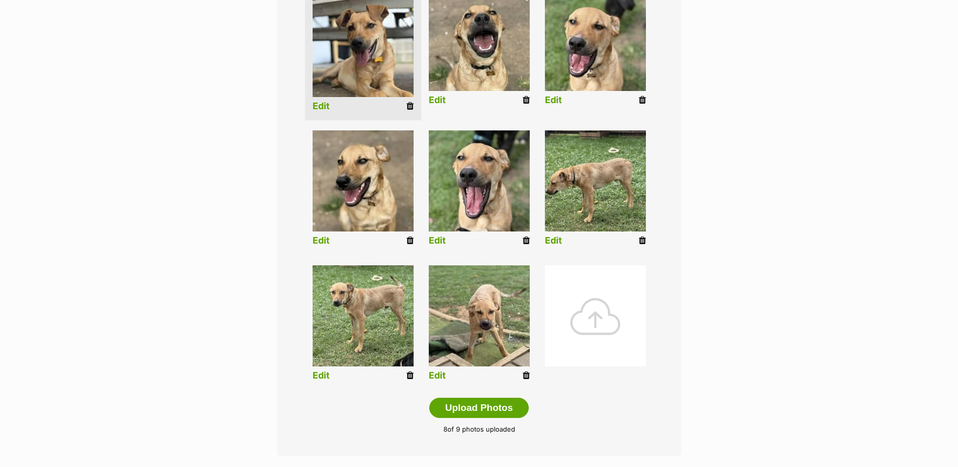
scroll to position [454, 0]
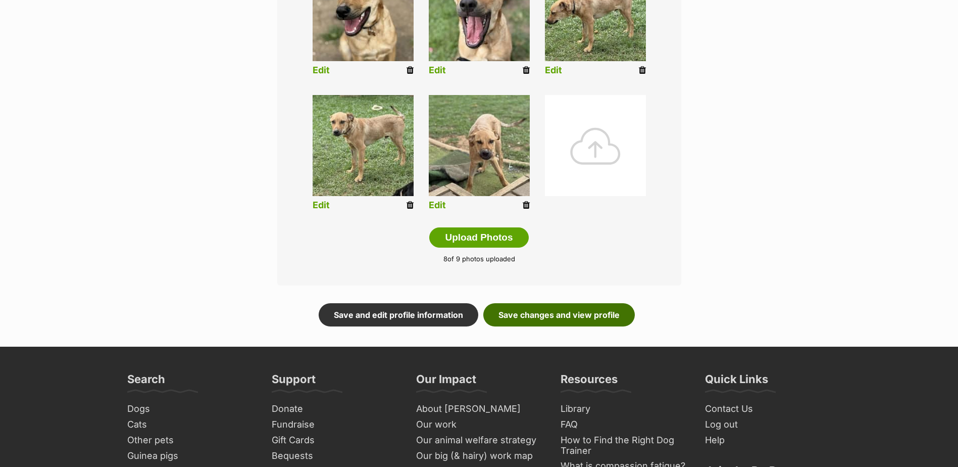
click at [581, 314] on link "Save changes and view profile" at bounding box center [558, 314] width 151 height 23
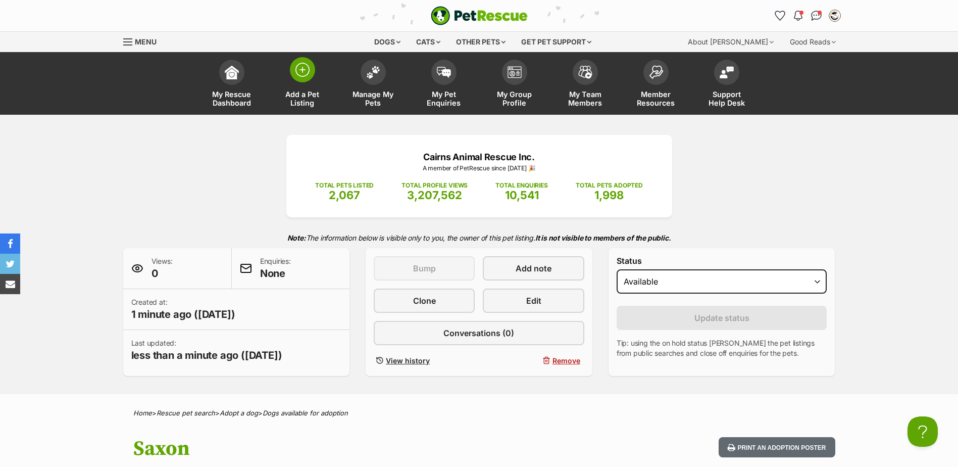
click at [297, 73] on img at bounding box center [302, 70] width 14 height 14
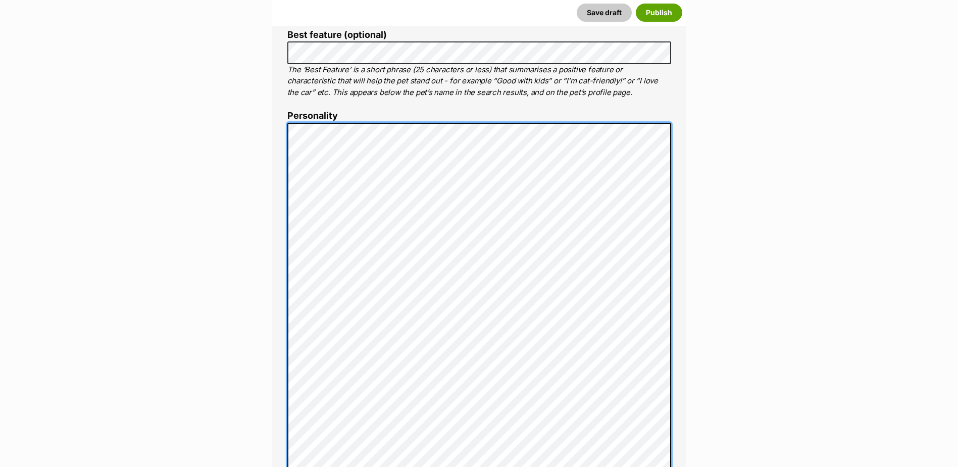
scroll to position [533, 0]
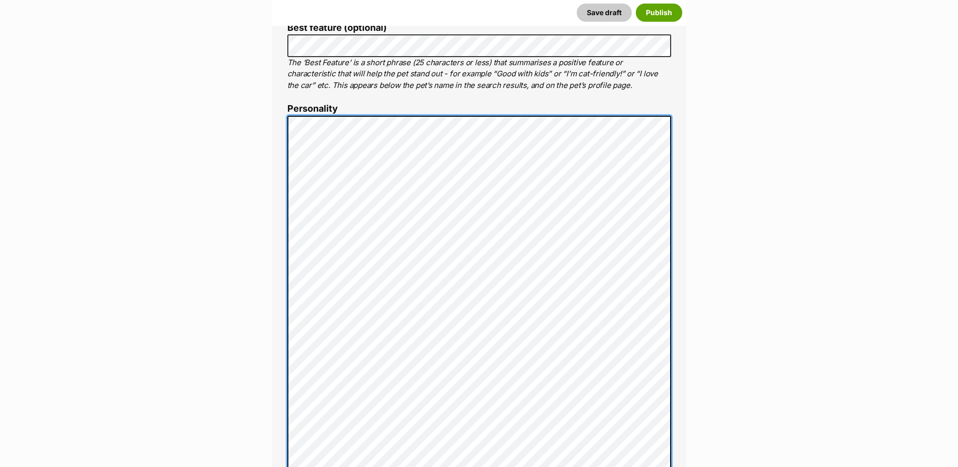
click at [284, 114] on div "About This Pet Name Henlo there, it looks like you might be using the pet name …" at bounding box center [479, 345] width 414 height 992
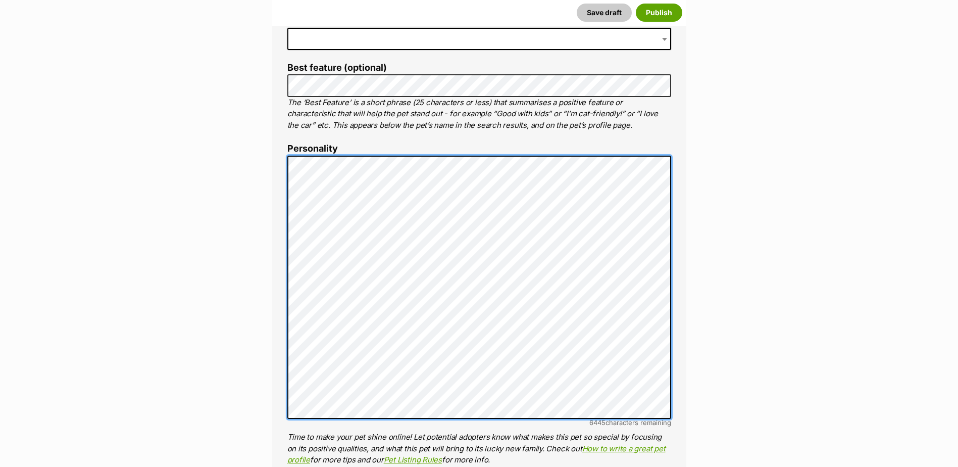
scroll to position [432, 0]
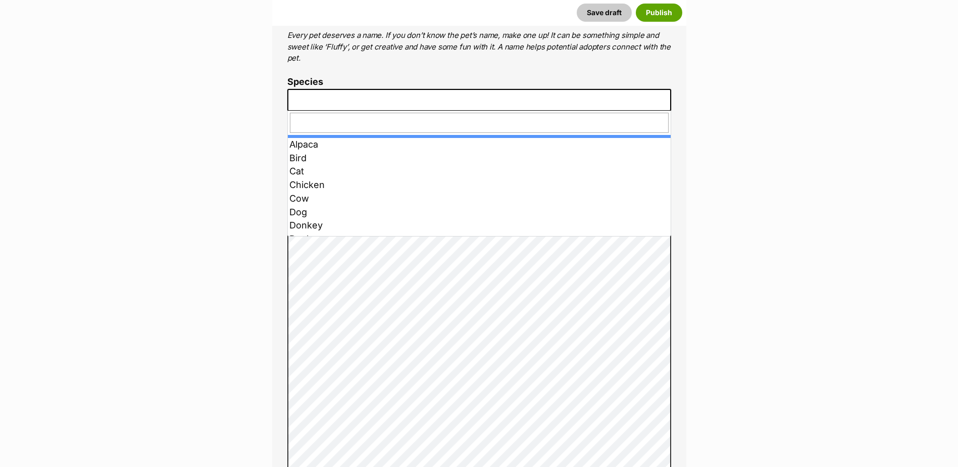
click at [346, 103] on span at bounding box center [479, 100] width 384 height 22
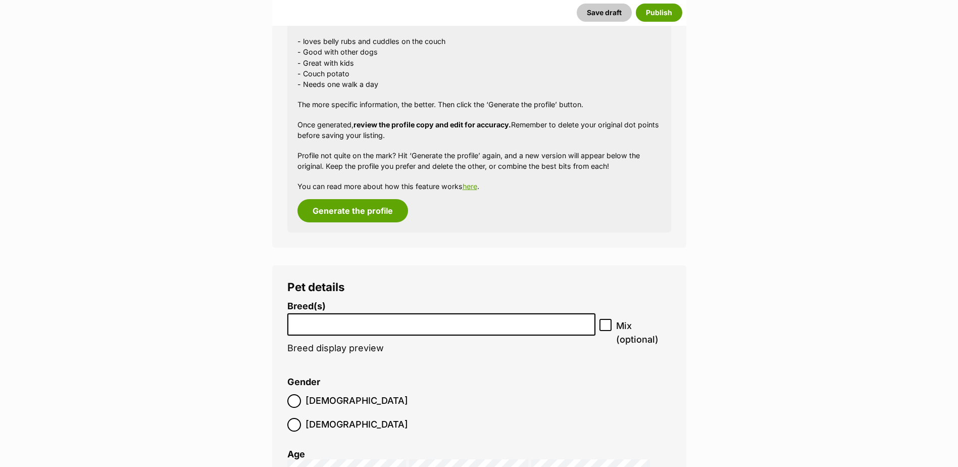
scroll to position [1038, 0]
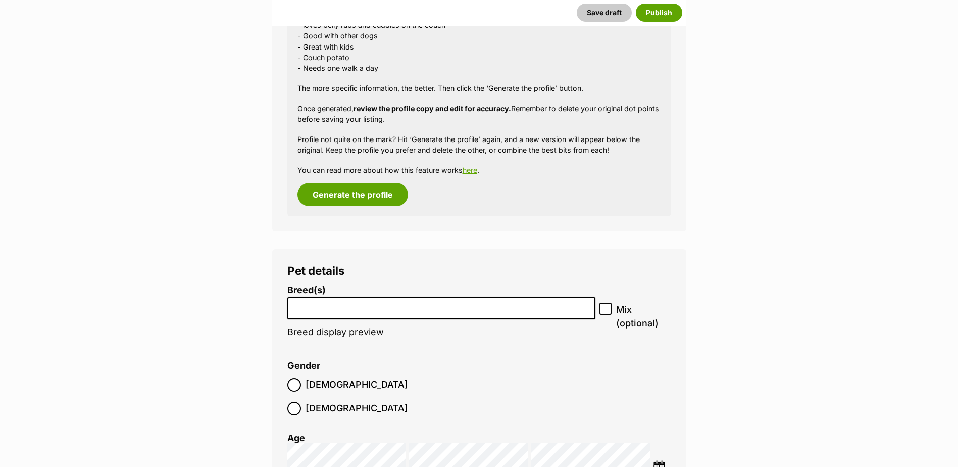
click at [331, 308] on input "search" at bounding box center [441, 305] width 301 height 11
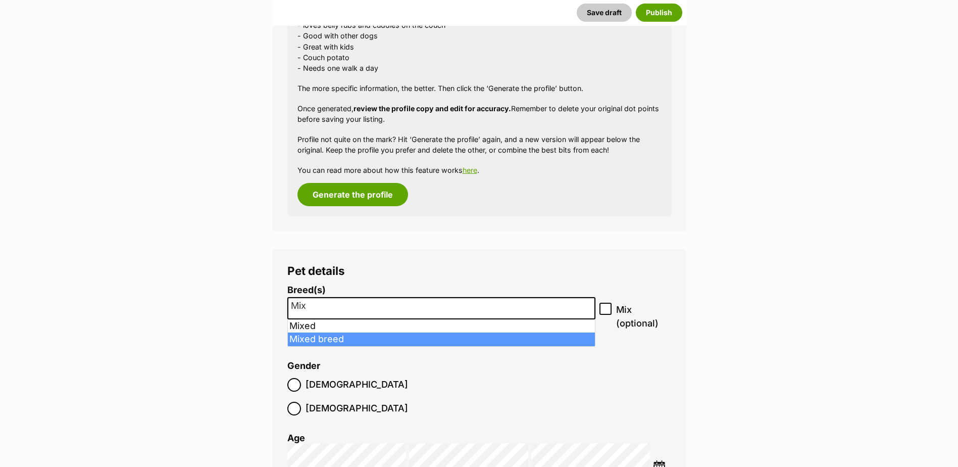
type input "Mix"
select select "252261"
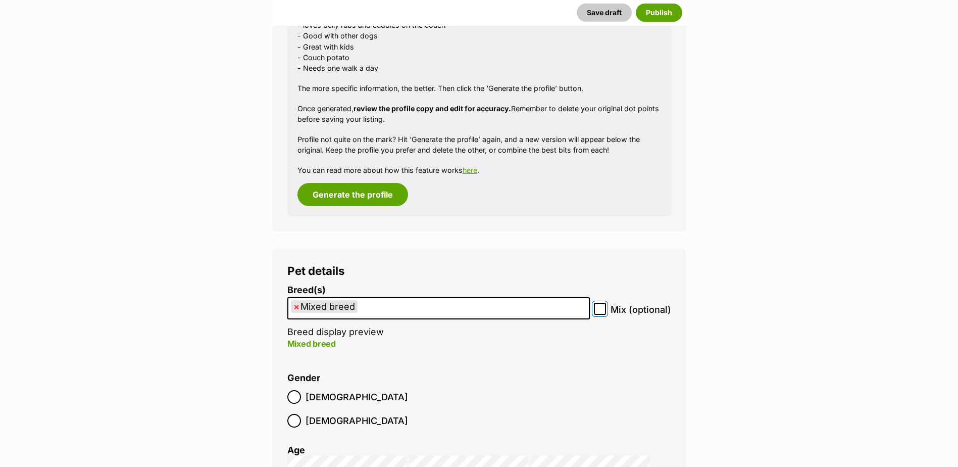
click at [606, 314] on input "Mix (optional)" at bounding box center [600, 308] width 12 height 12
checkbox input "true"
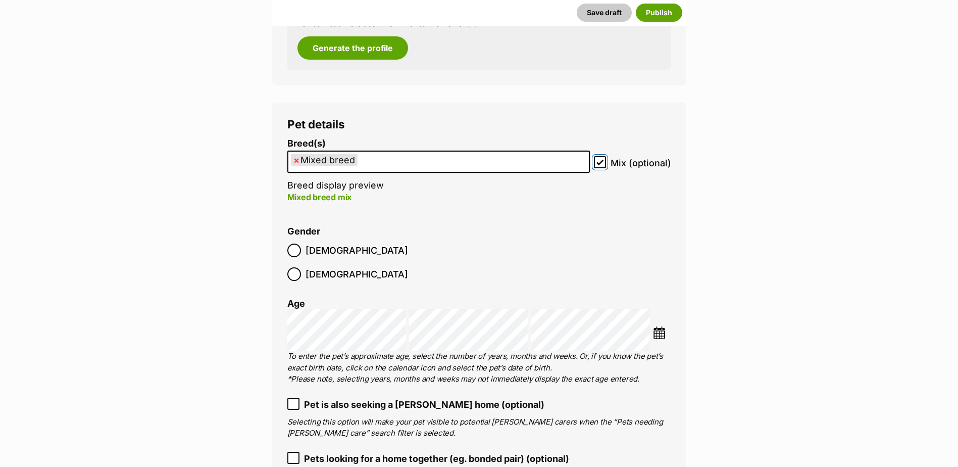
scroll to position [1190, 0]
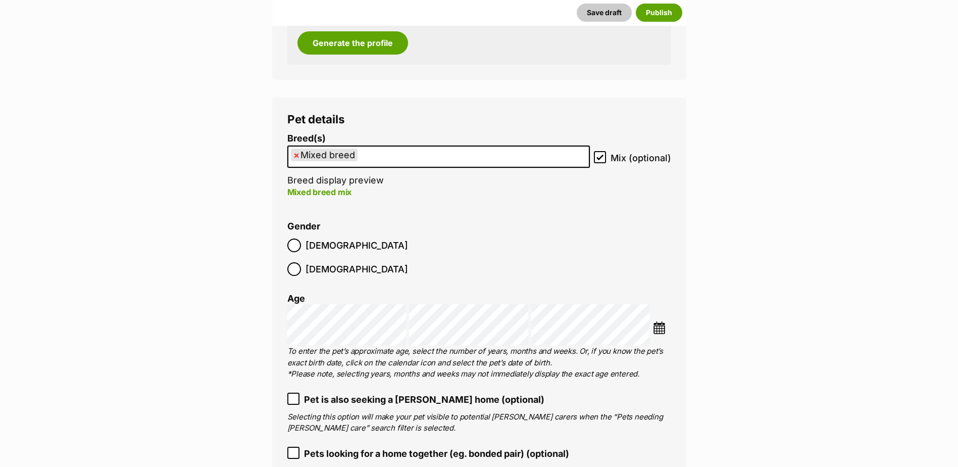
click at [660, 321] on img at bounding box center [659, 327] width 13 height 13
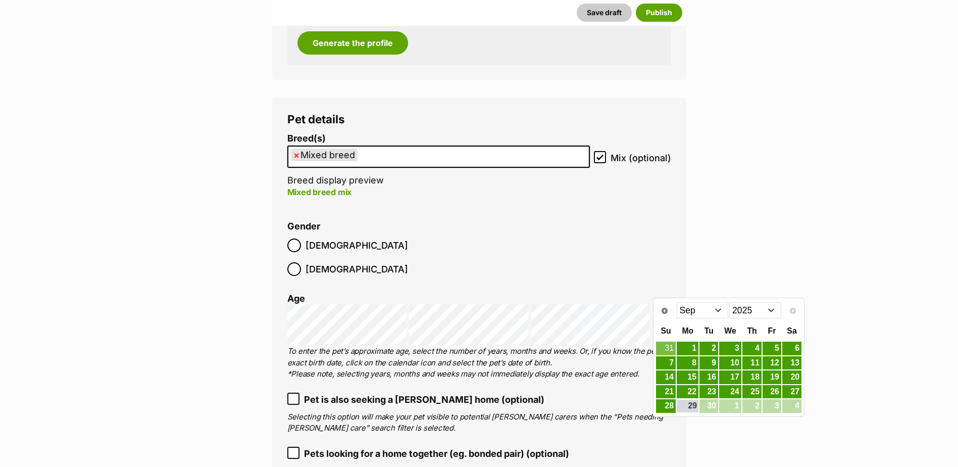
click at [709, 308] on select "Jan Feb Mar Apr May Jun Jul Aug Sep" at bounding box center [703, 310] width 52 height 16
click at [767, 395] on link "25" at bounding box center [771, 391] width 19 height 13
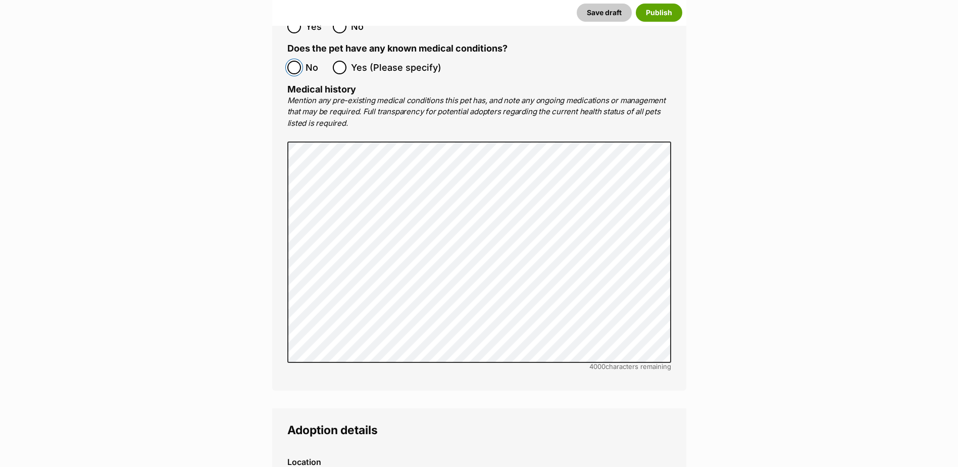
scroll to position [2098, 0]
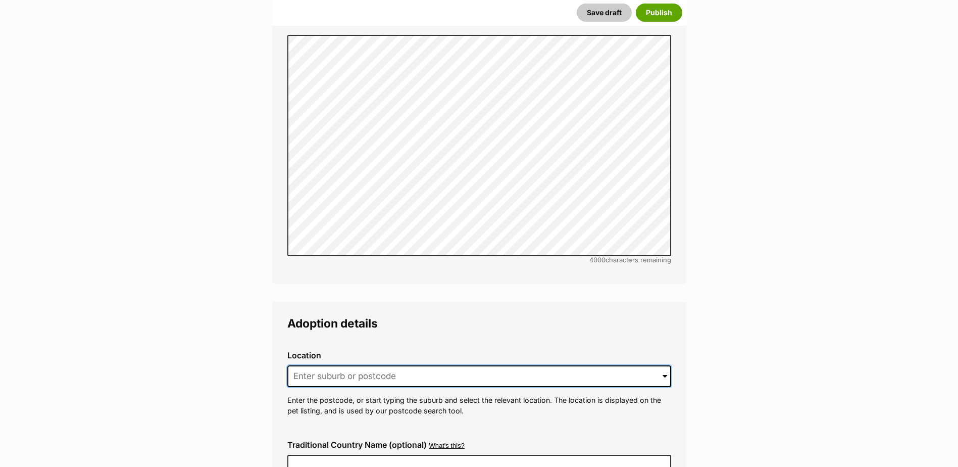
click at [332, 365] on input at bounding box center [479, 376] width 384 height 22
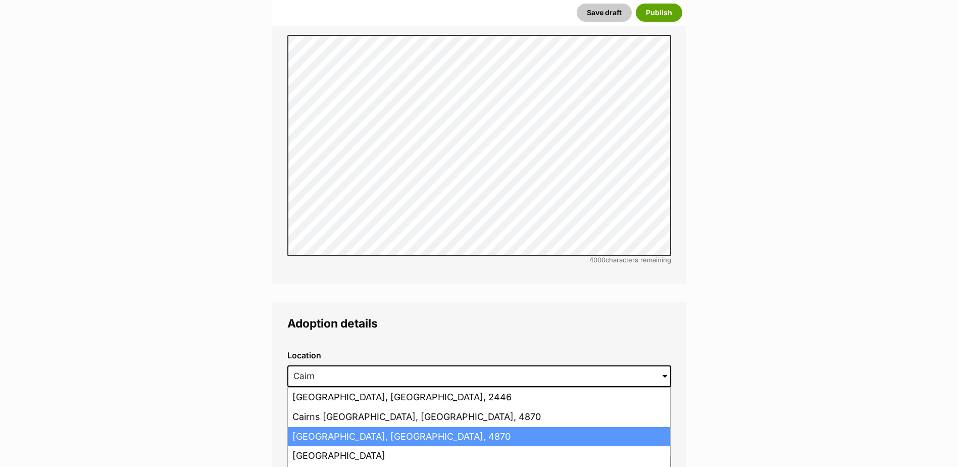
click at [336, 427] on li "Cairns, Queensland, 4870" at bounding box center [479, 437] width 382 height 20
type input "Cairns, Queensland, 4870"
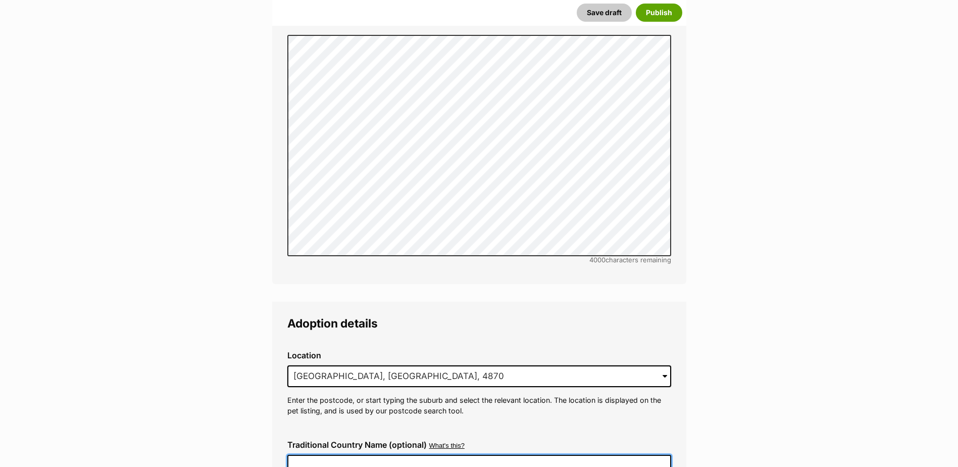
click at [347, 454] on input "Traditional Country Name (optional)" at bounding box center [479, 464] width 384 height 21
type input "Australia"
type input "BIN005204403508"
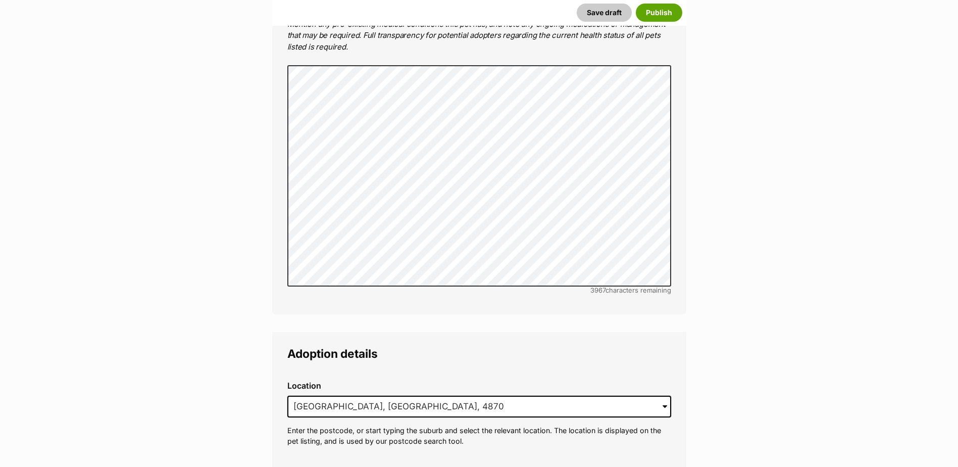
scroll to position [2371, 0]
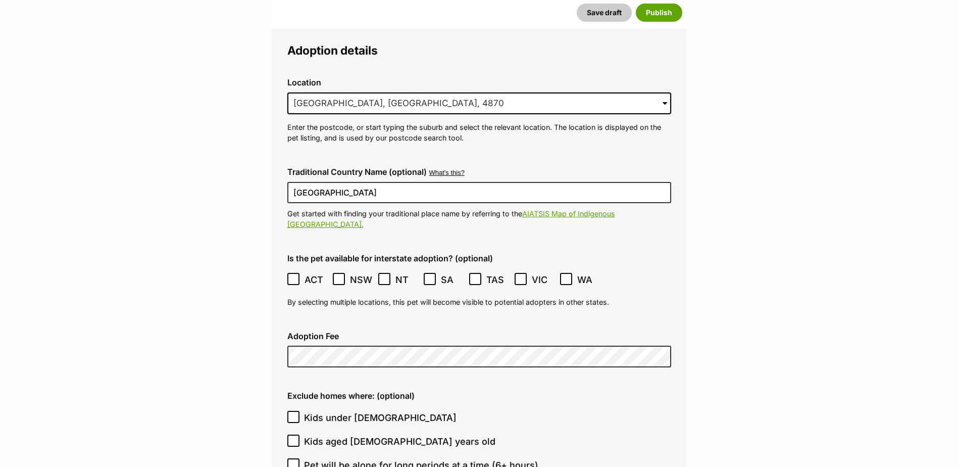
click at [342, 275] on icon at bounding box center [338, 278] width 7 height 7
click at [390, 273] on span at bounding box center [384, 280] width 13 height 14
click at [429, 275] on icon at bounding box center [429, 278] width 7 height 7
click at [475, 275] on icon at bounding box center [475, 278] width 7 height 7
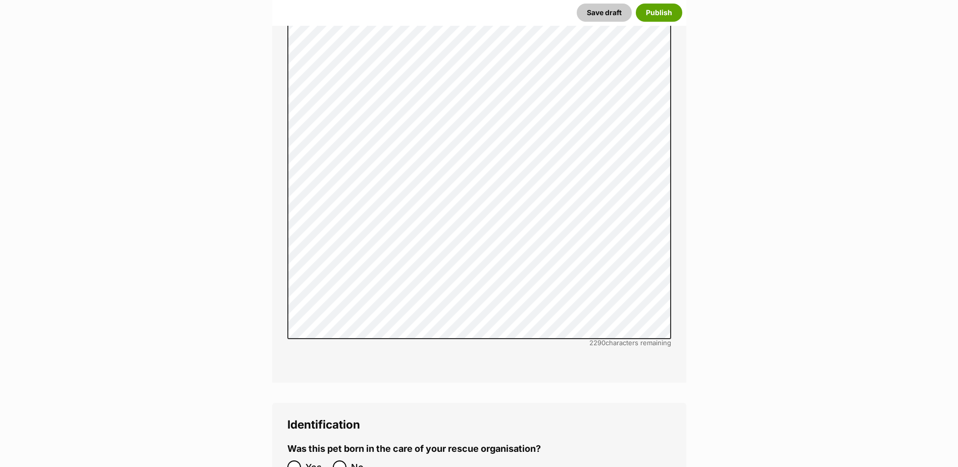
scroll to position [3129, 0]
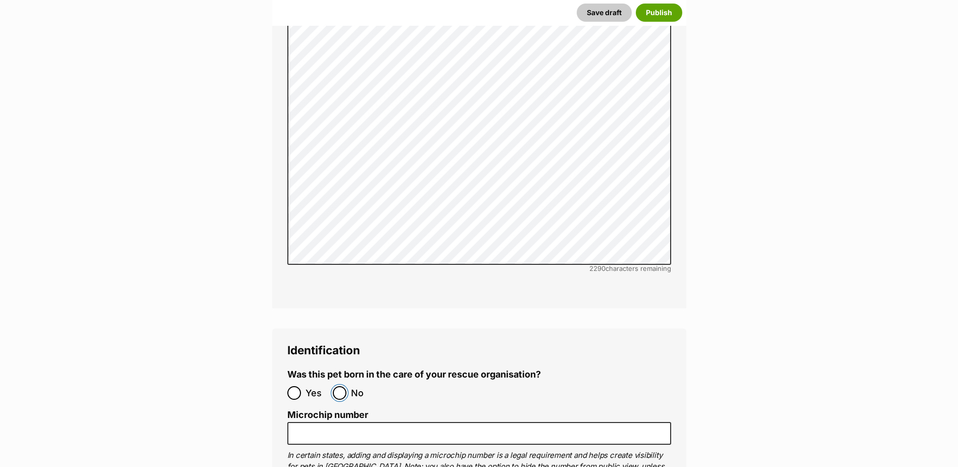
click at [342, 386] on input "No" at bounding box center [340, 393] width 14 height 14
radio input "true"
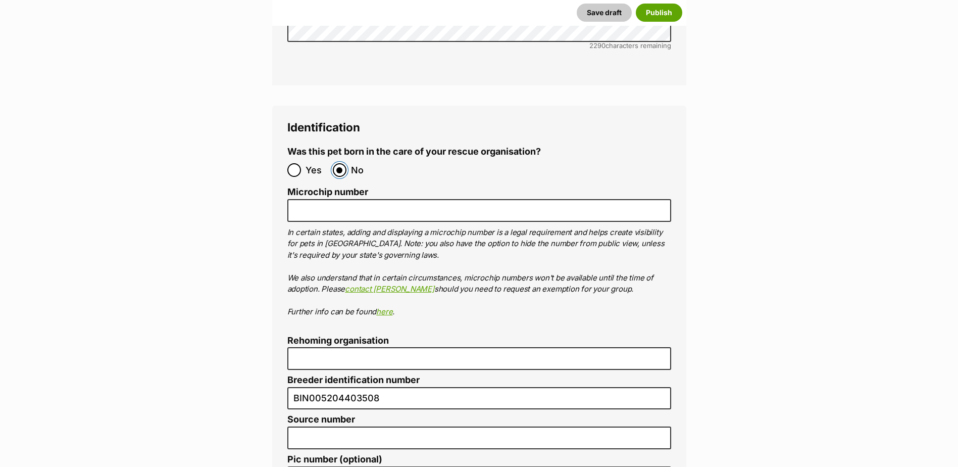
scroll to position [3381, 0]
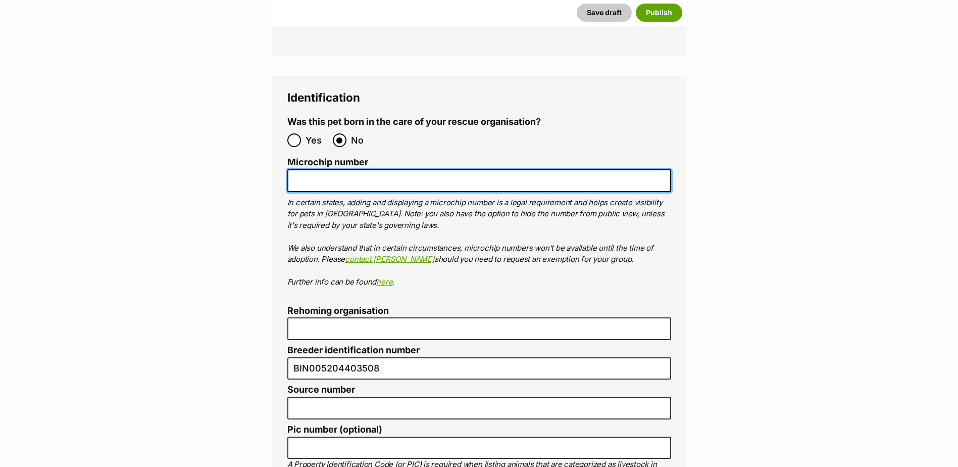
paste input "978142001155537"
type input "978142001155537"
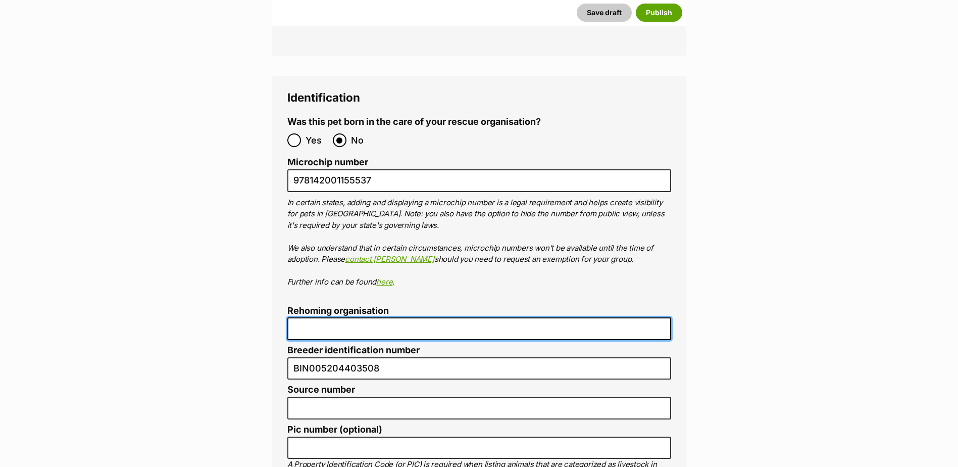
drag, startPoint x: 347, startPoint y: 290, endPoint x: 347, endPoint y: 296, distance: 5.6
click at [347, 317] on input "Rehoming organisation" at bounding box center [479, 328] width 384 height 23
type input "Cairns Animal Rescue"
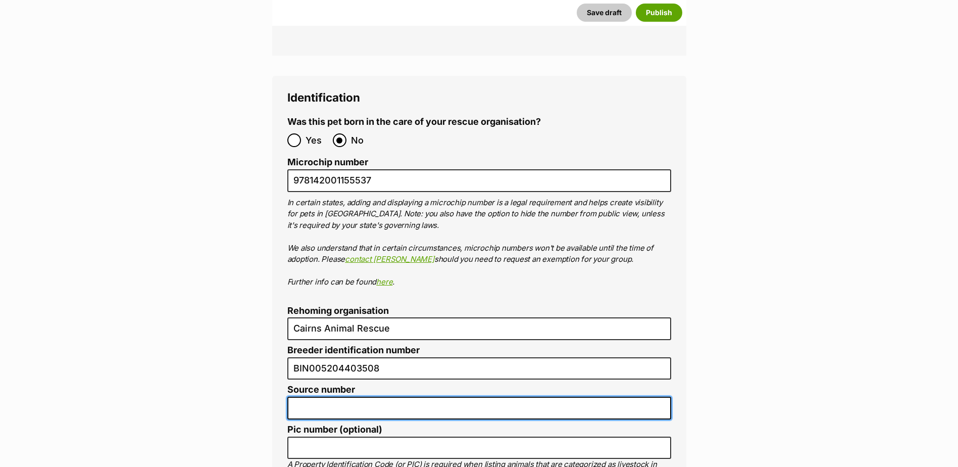
type input "RE116878"
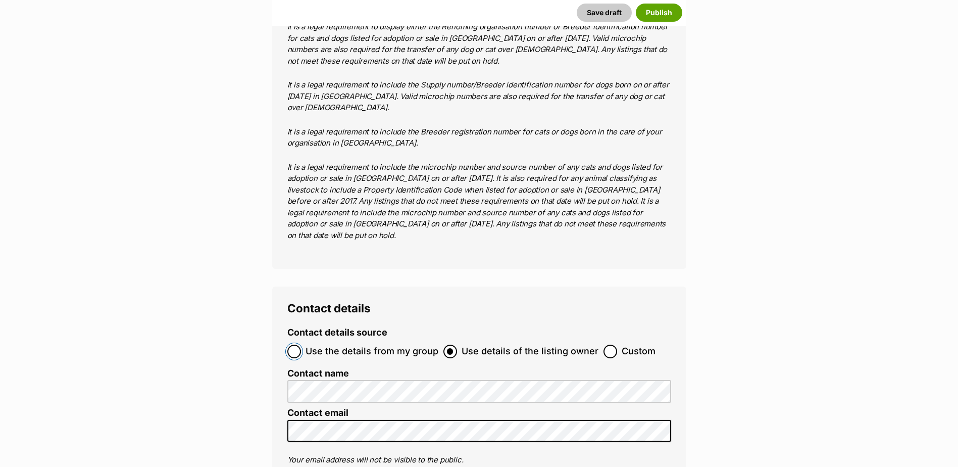
click at [290, 344] on input "Use the details from my group" at bounding box center [294, 351] width 14 height 14
radio input "true"
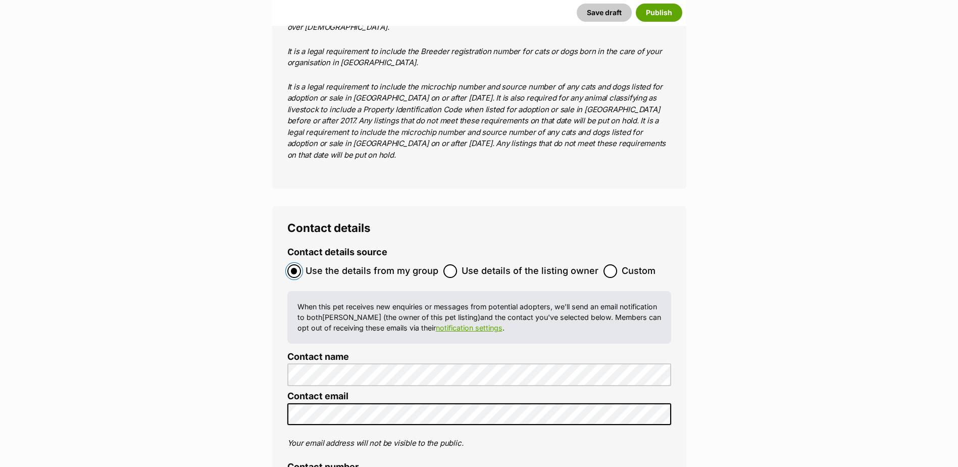
scroll to position [4101, 0]
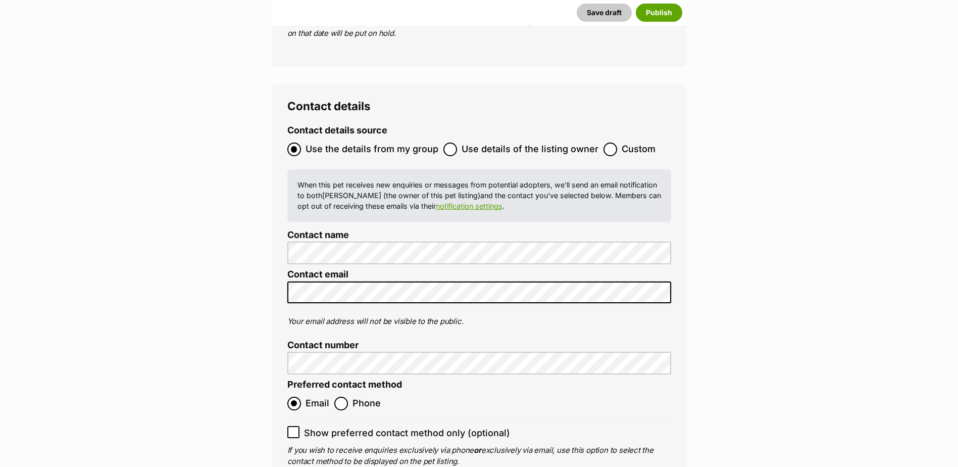
click at [286, 379] on div "Contact details Contact details source Use the details from my group Use detail…" at bounding box center [479, 289] width 414 height 410
click at [294, 429] on icon at bounding box center [293, 431] width 6 height 5
click at [294, 426] on input "Show preferred contact method only (optional)" at bounding box center [293, 432] width 12 height 12
checkbox input "true"
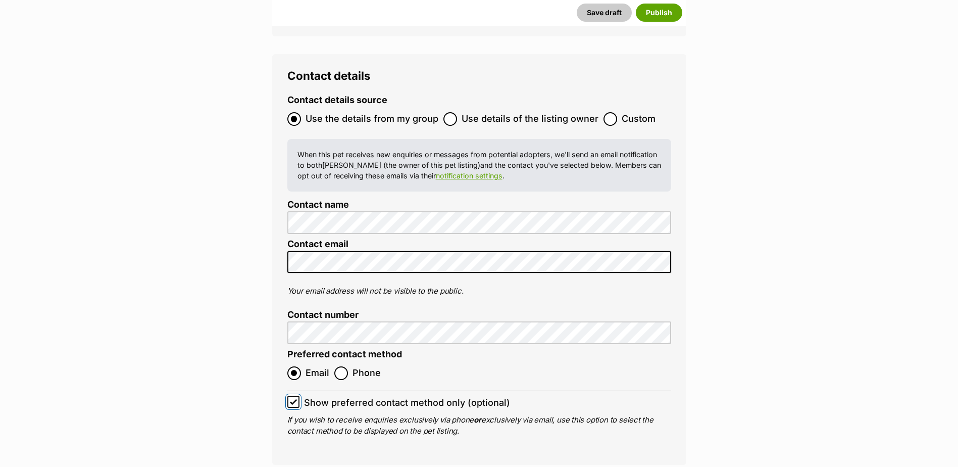
scroll to position [4303, 0]
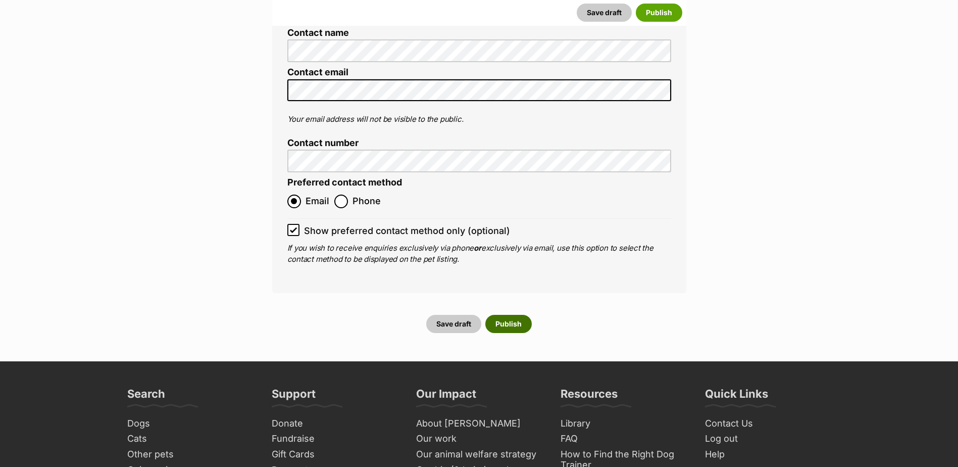
click at [499, 315] on button "Publish" at bounding box center [508, 324] width 46 height 18
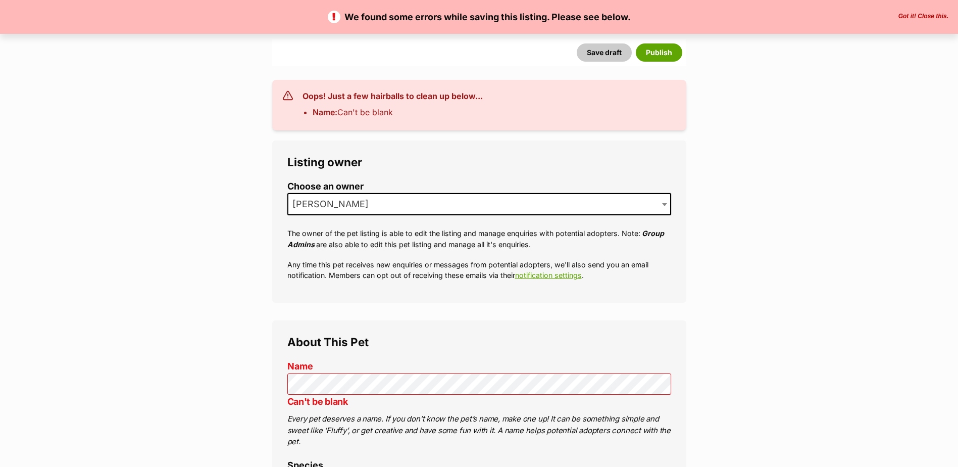
scroll to position [202, 0]
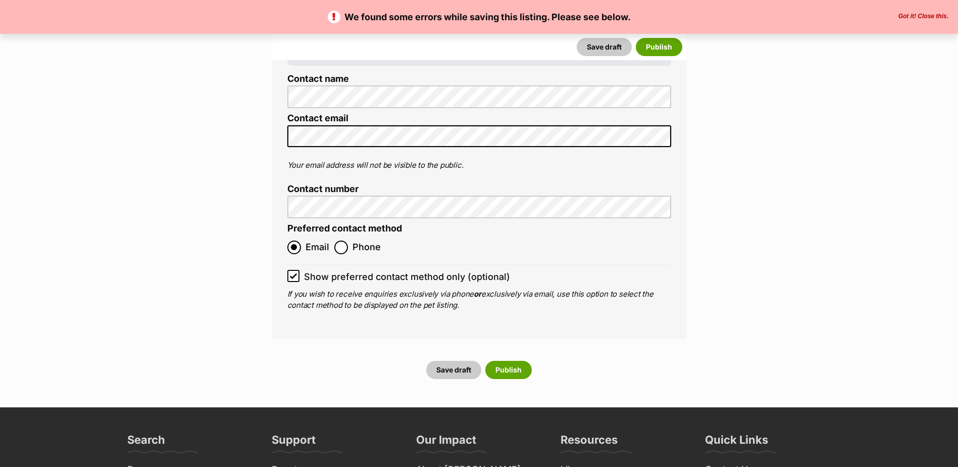
scroll to position [4494, 0]
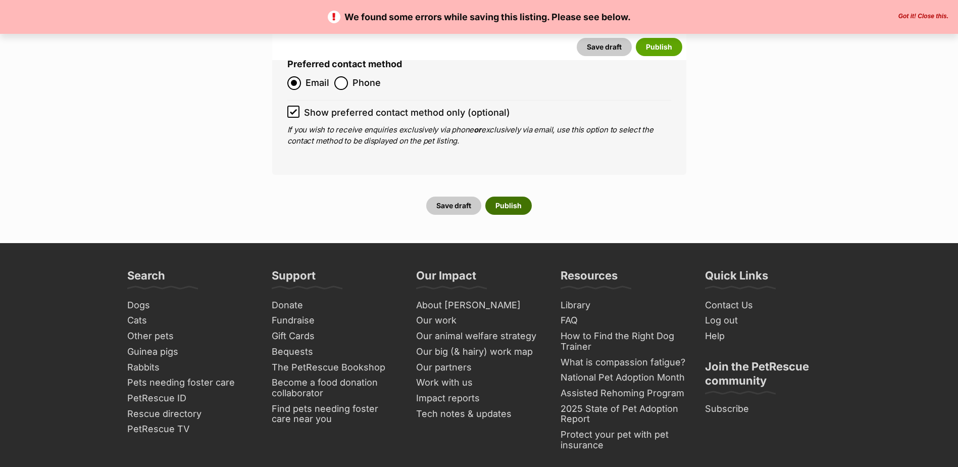
click at [513, 196] on button "Publish" at bounding box center [508, 205] width 46 height 18
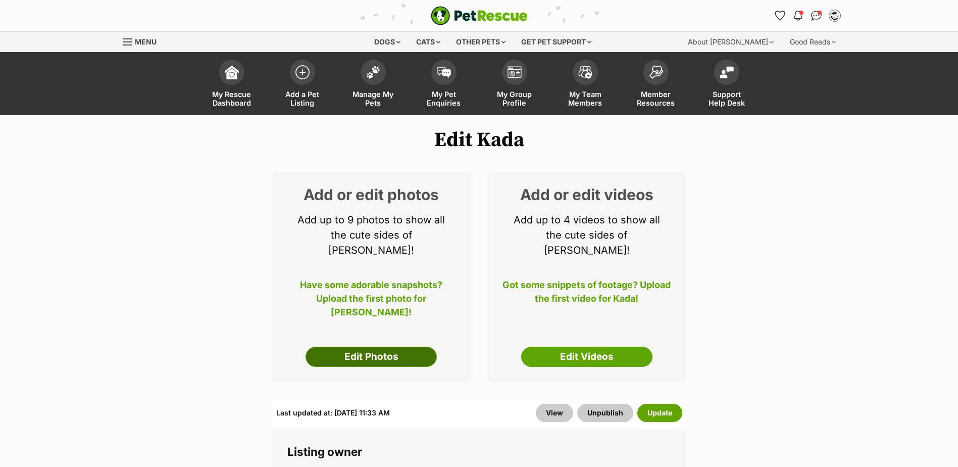
click at [385, 347] on link "Edit Photos" at bounding box center [370, 356] width 131 height 20
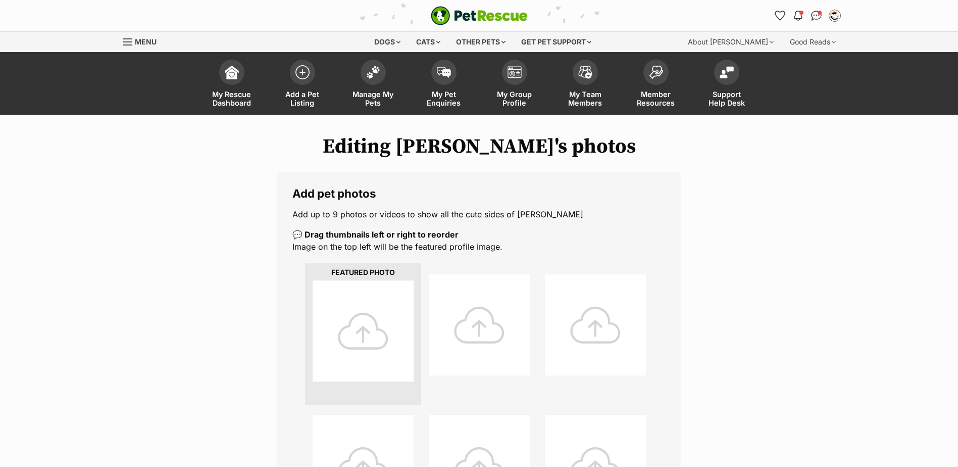
click at [384, 337] on div at bounding box center [363, 330] width 101 height 101
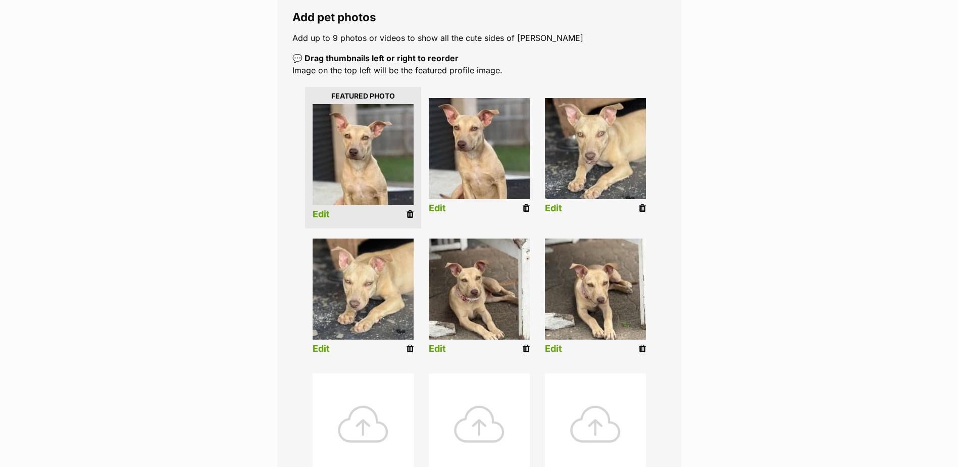
scroll to position [303, 0]
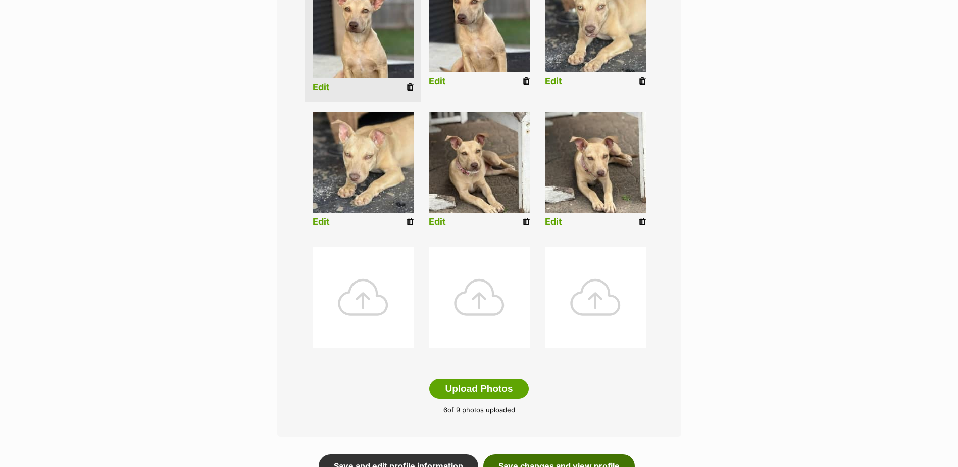
drag, startPoint x: 608, startPoint y: 457, endPoint x: 625, endPoint y: 458, distance: 16.7
click at [608, 457] on link "Save changes and view profile" at bounding box center [558, 465] width 151 height 23
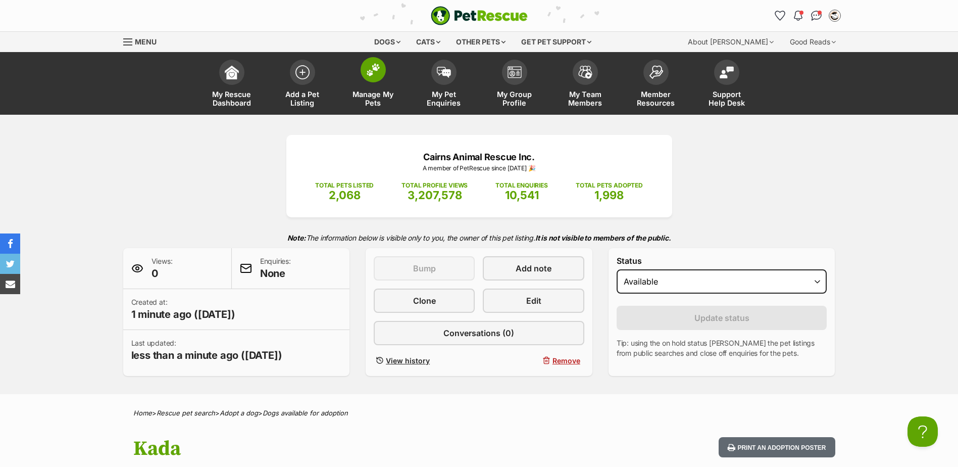
click at [363, 64] on span at bounding box center [373, 69] width 25 height 25
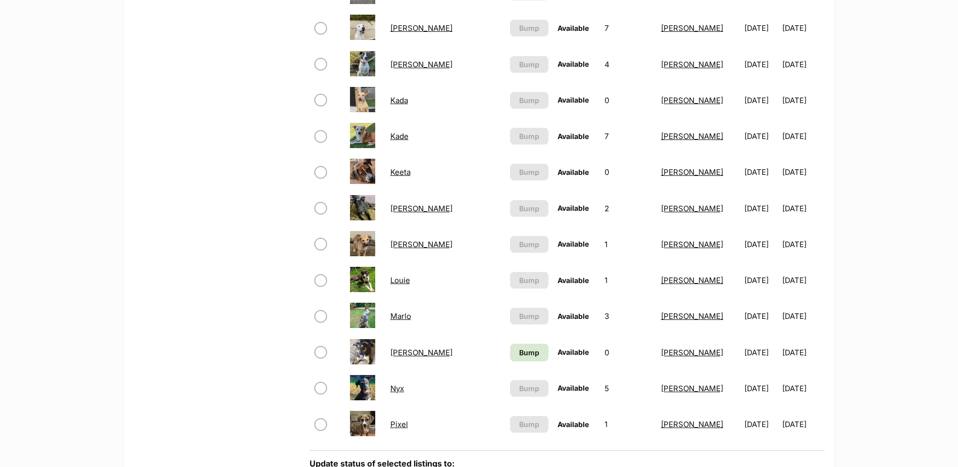
scroll to position [858, 0]
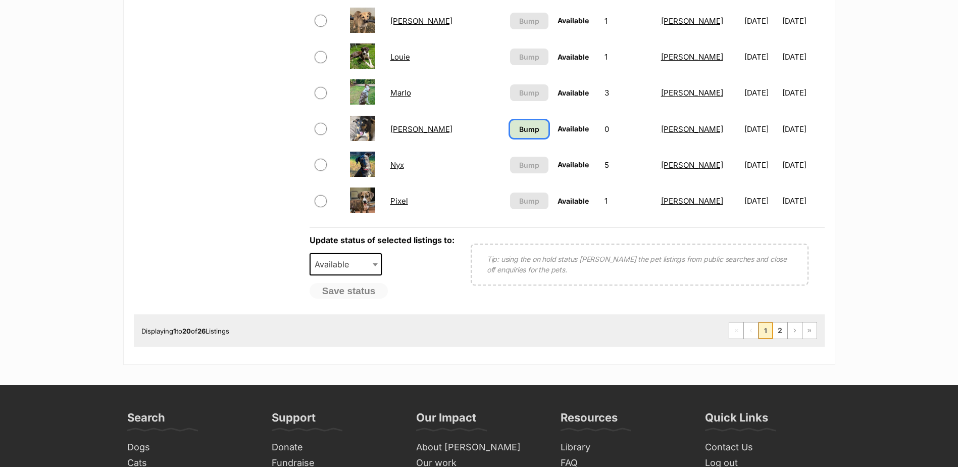
click at [519, 128] on span "Bump" at bounding box center [529, 129] width 20 height 11
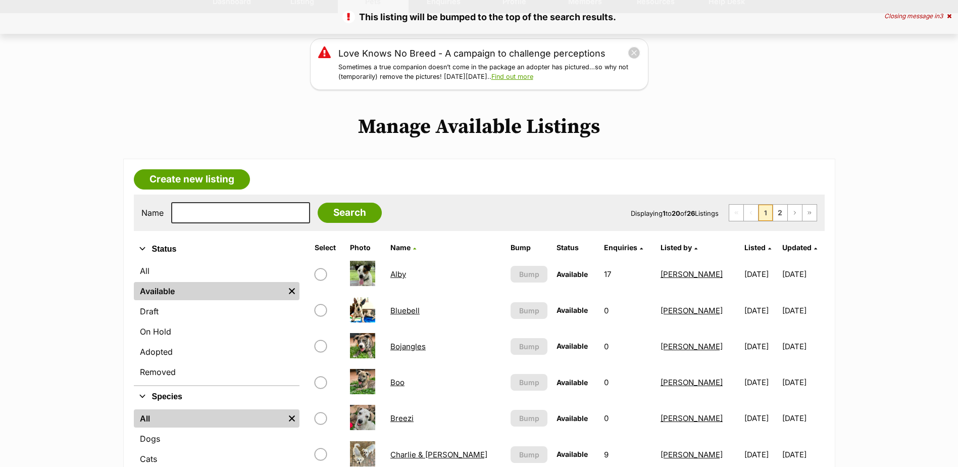
scroll to position [101, 0]
click at [782, 218] on link "2" at bounding box center [780, 213] width 14 height 16
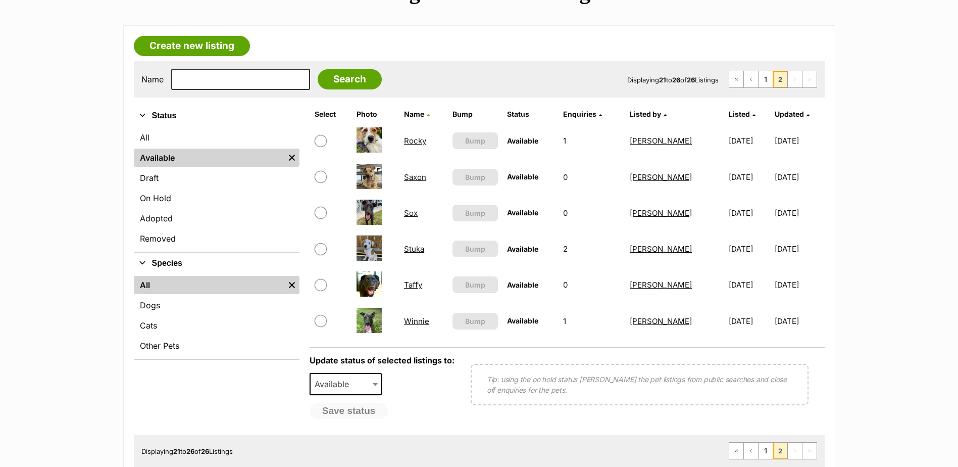
scroll to position [252, 0]
